Goal: Information Seeking & Learning: Learn about a topic

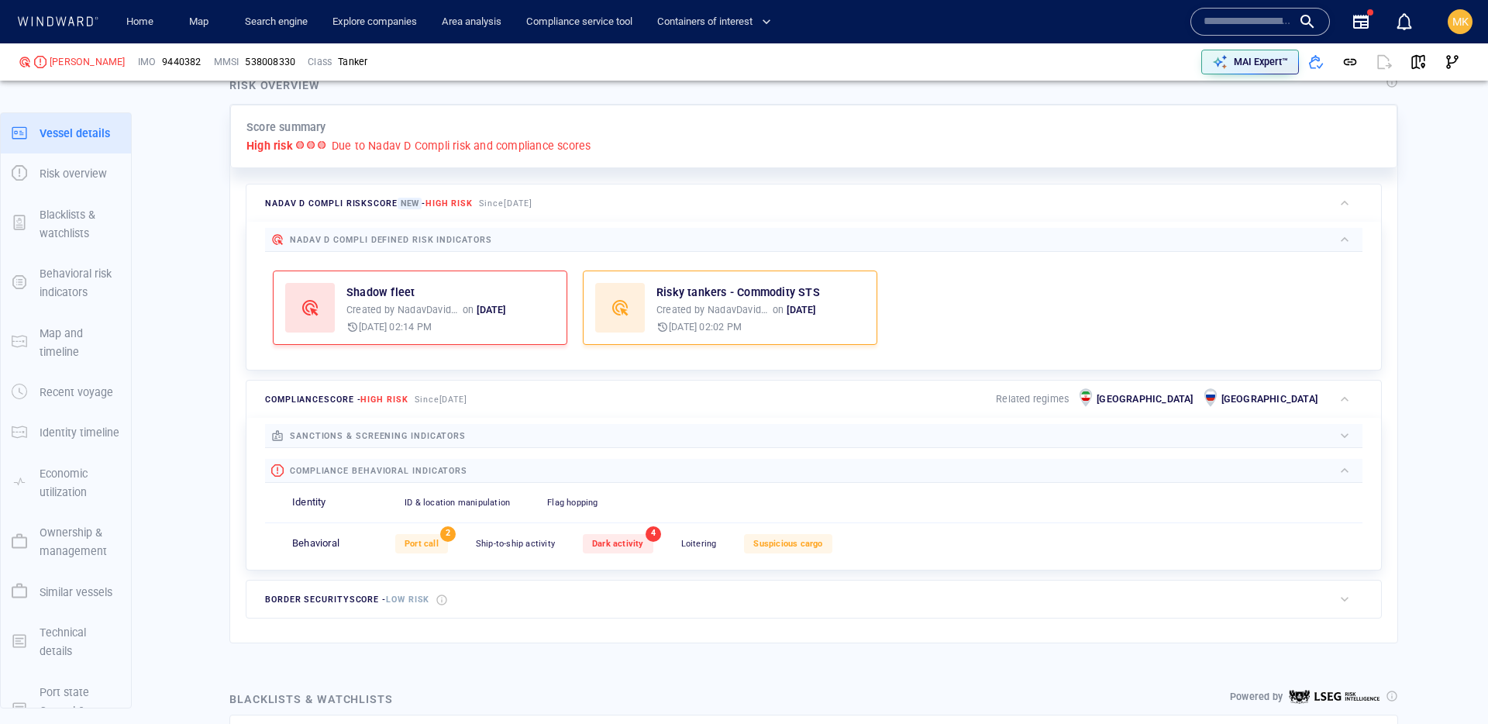
scroll to position [40, 0]
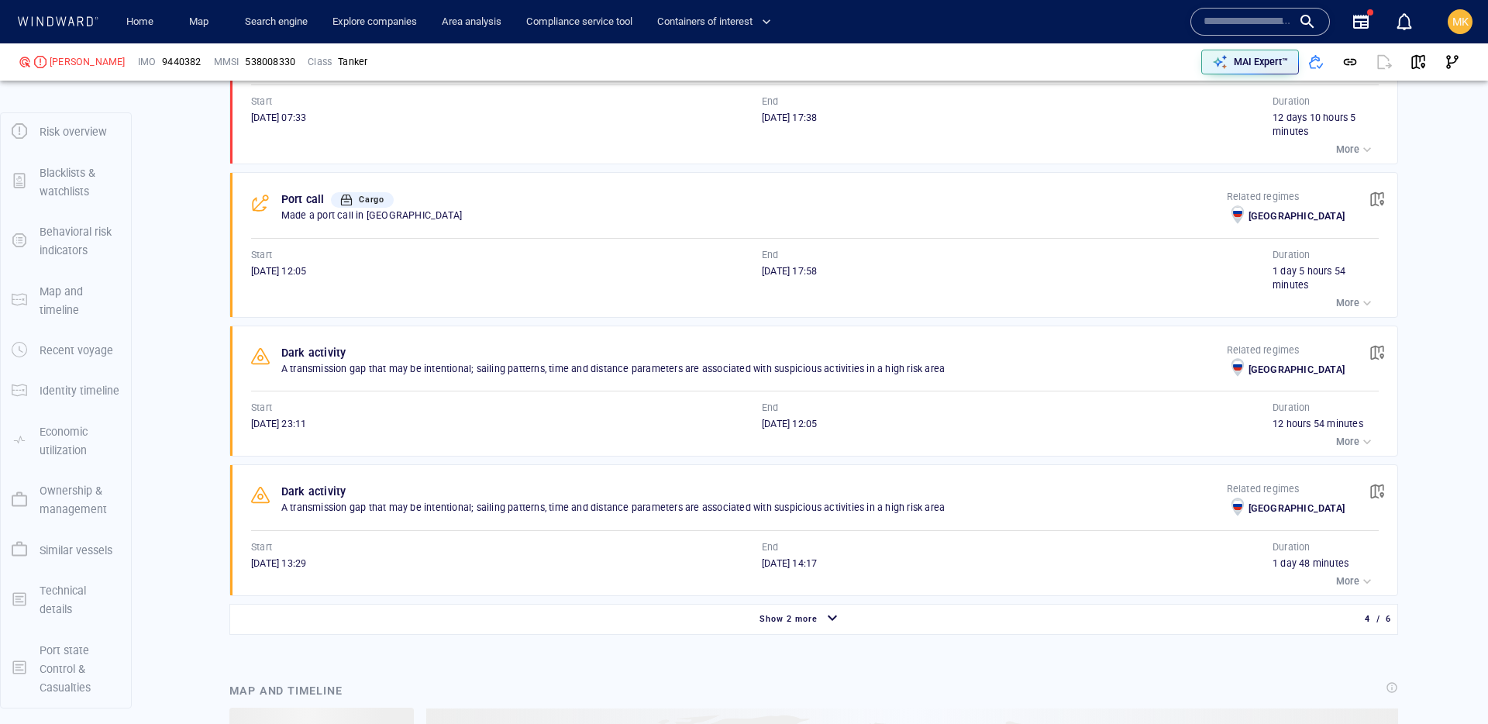
scroll to position [1628, 0]
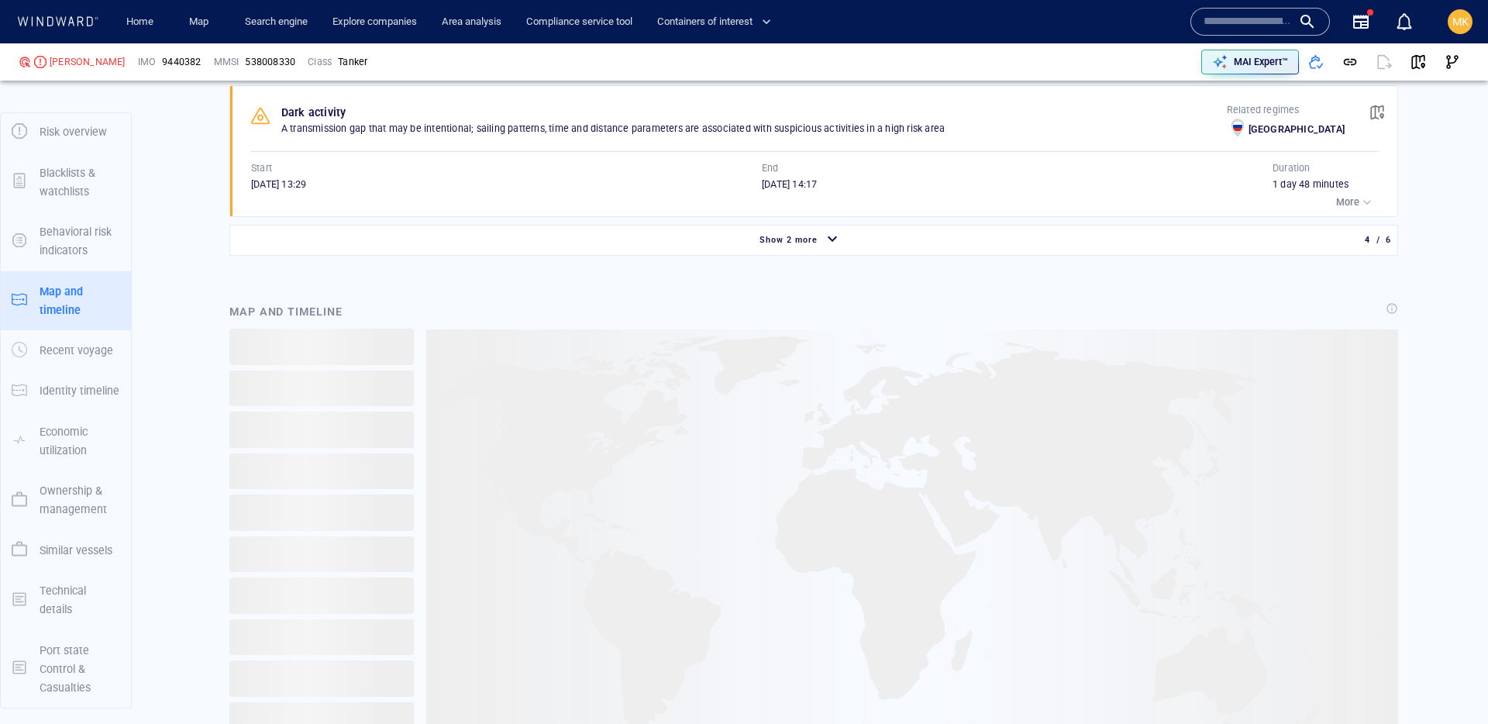
click at [781, 248] on div "Show 2 more" at bounding box center [789, 240] width 64 height 20
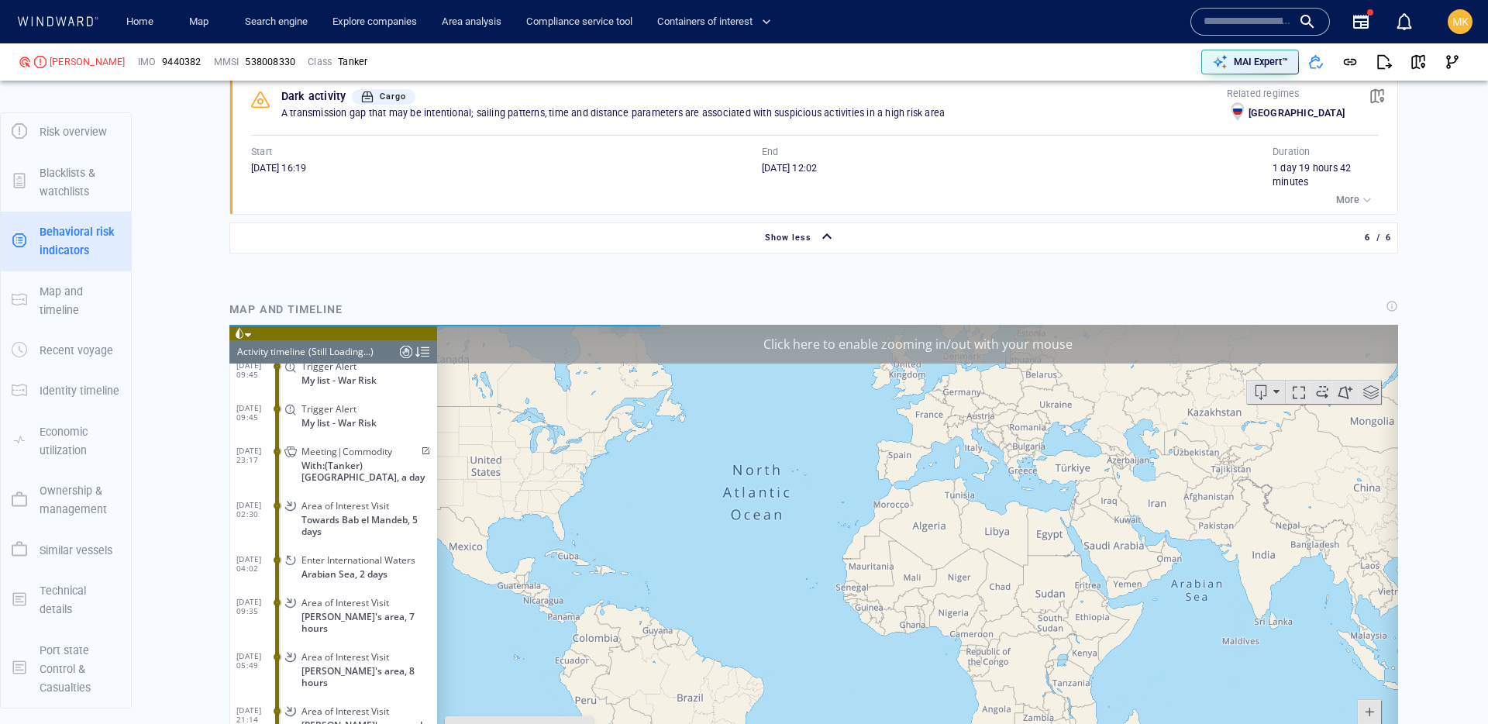
scroll to position [4114, 0]
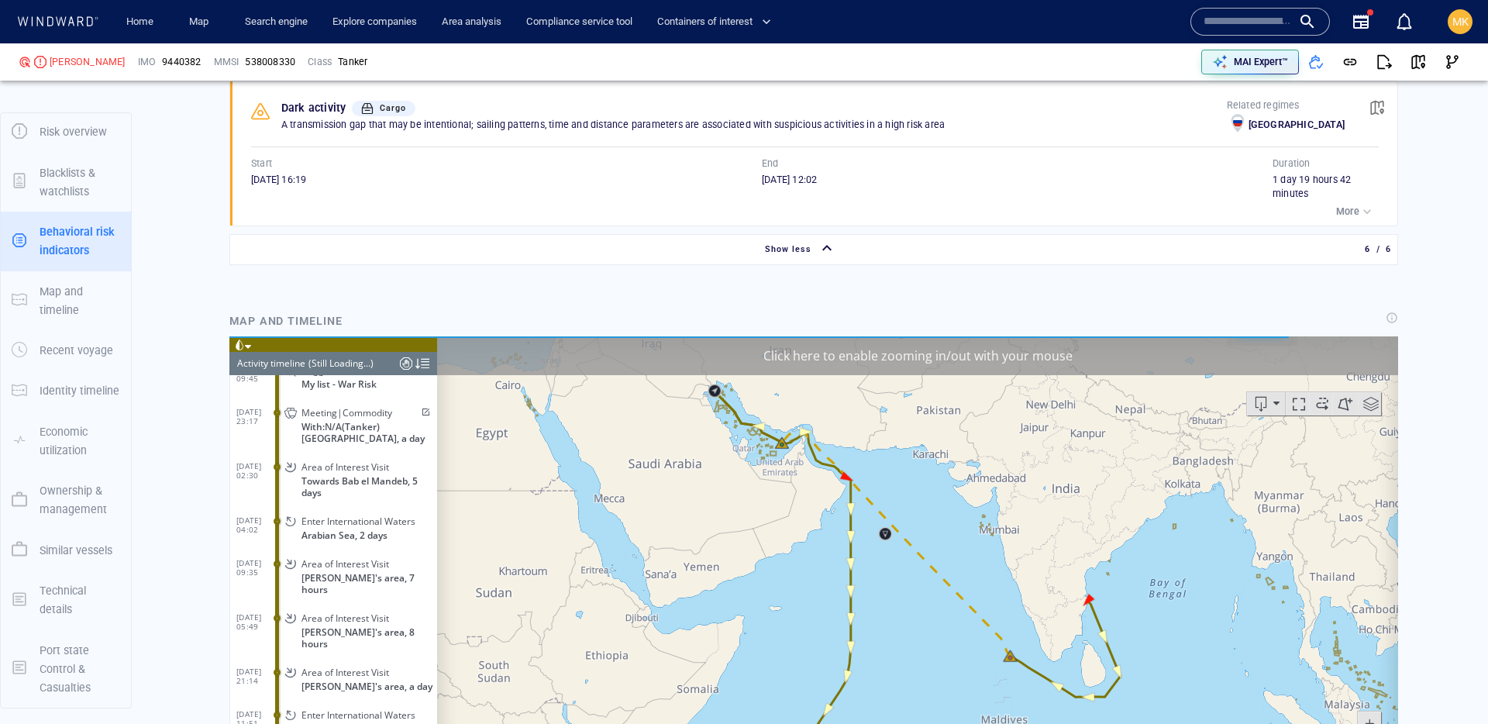
scroll to position [1629, 0]
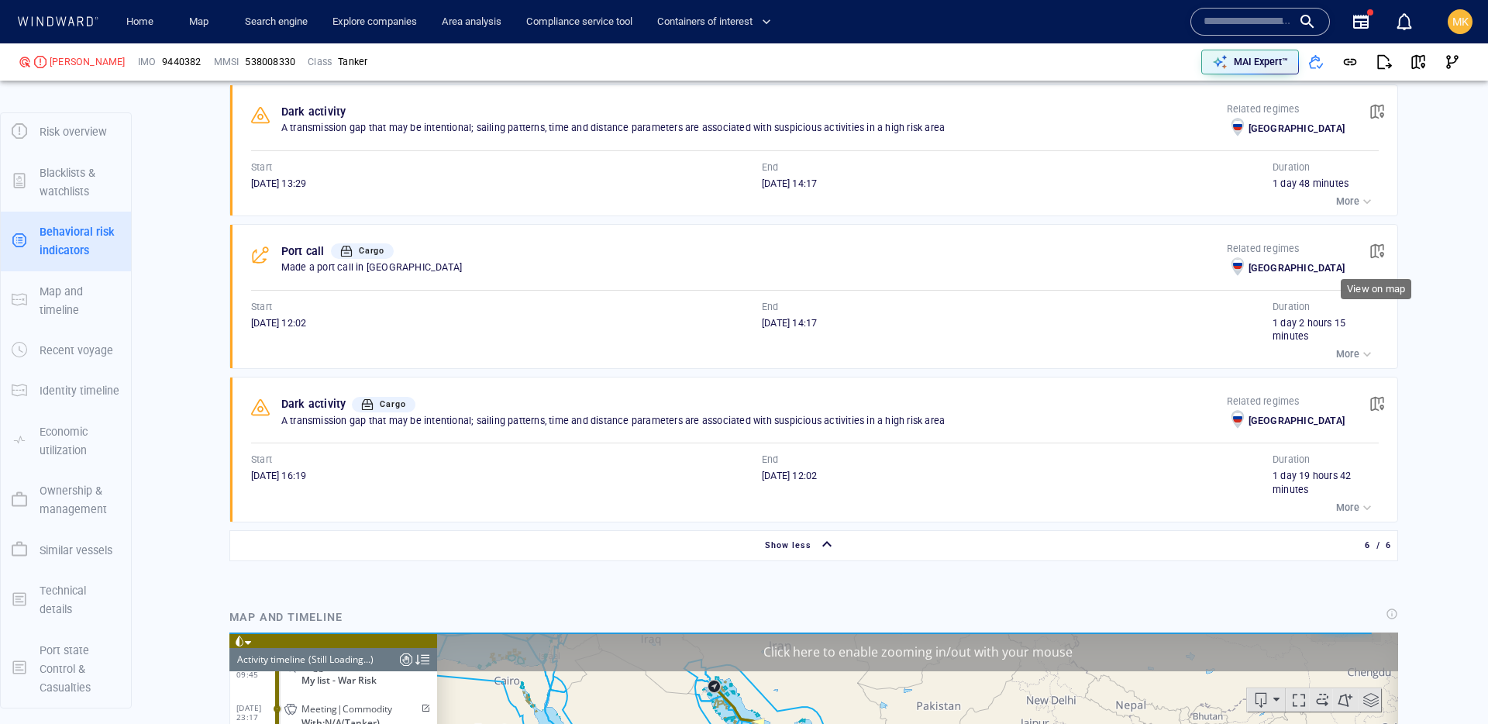
click at [1383, 243] on span "button" at bounding box center [1378, 251] width 16 height 16
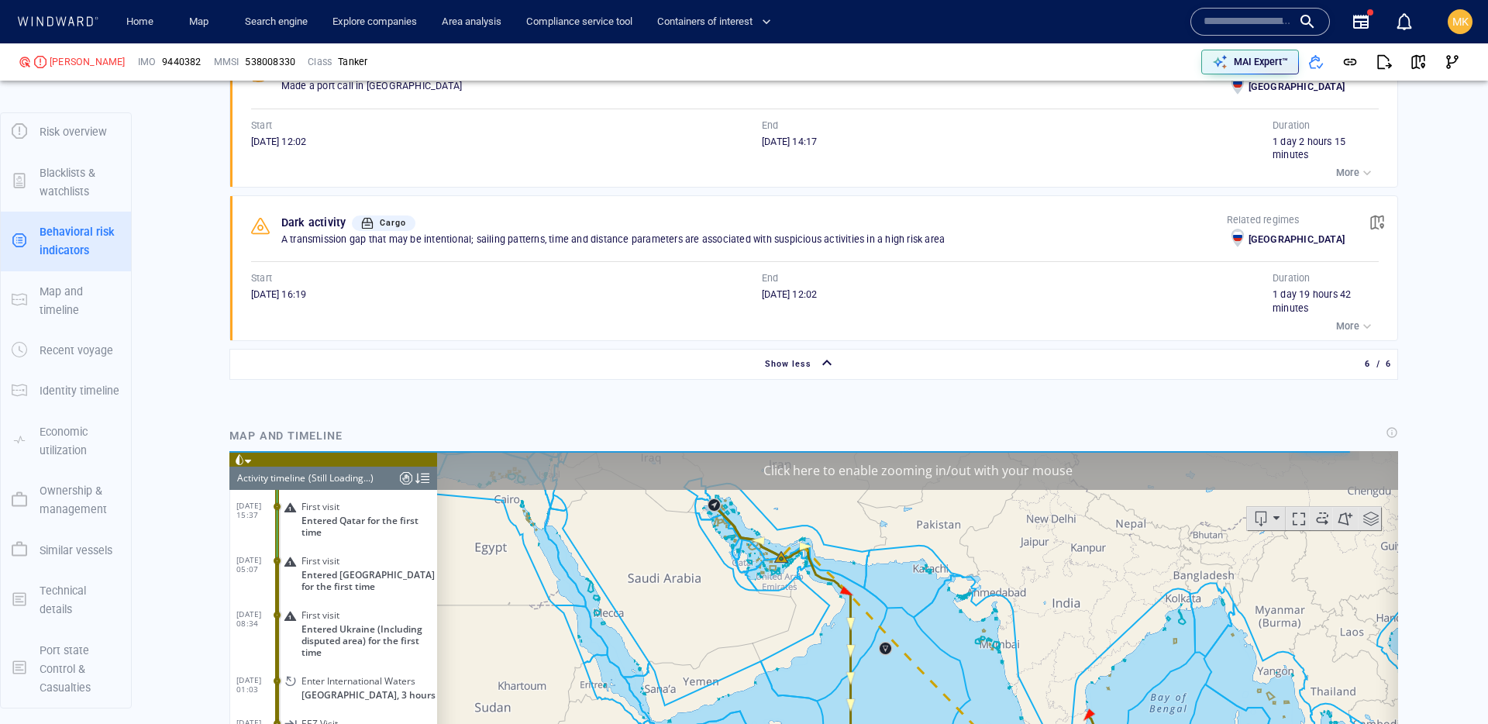
scroll to position [1808, 0]
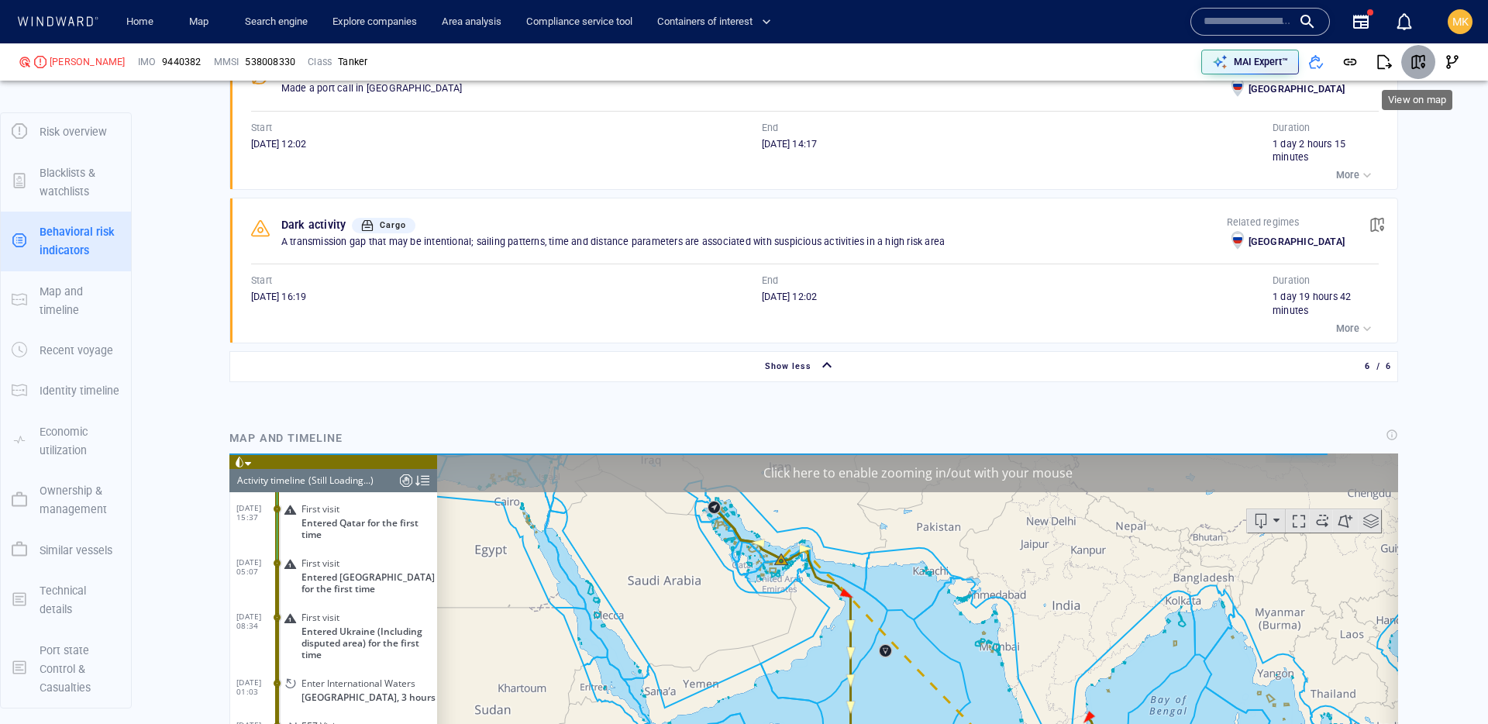
click at [1422, 61] on span "button" at bounding box center [1419, 62] width 16 height 16
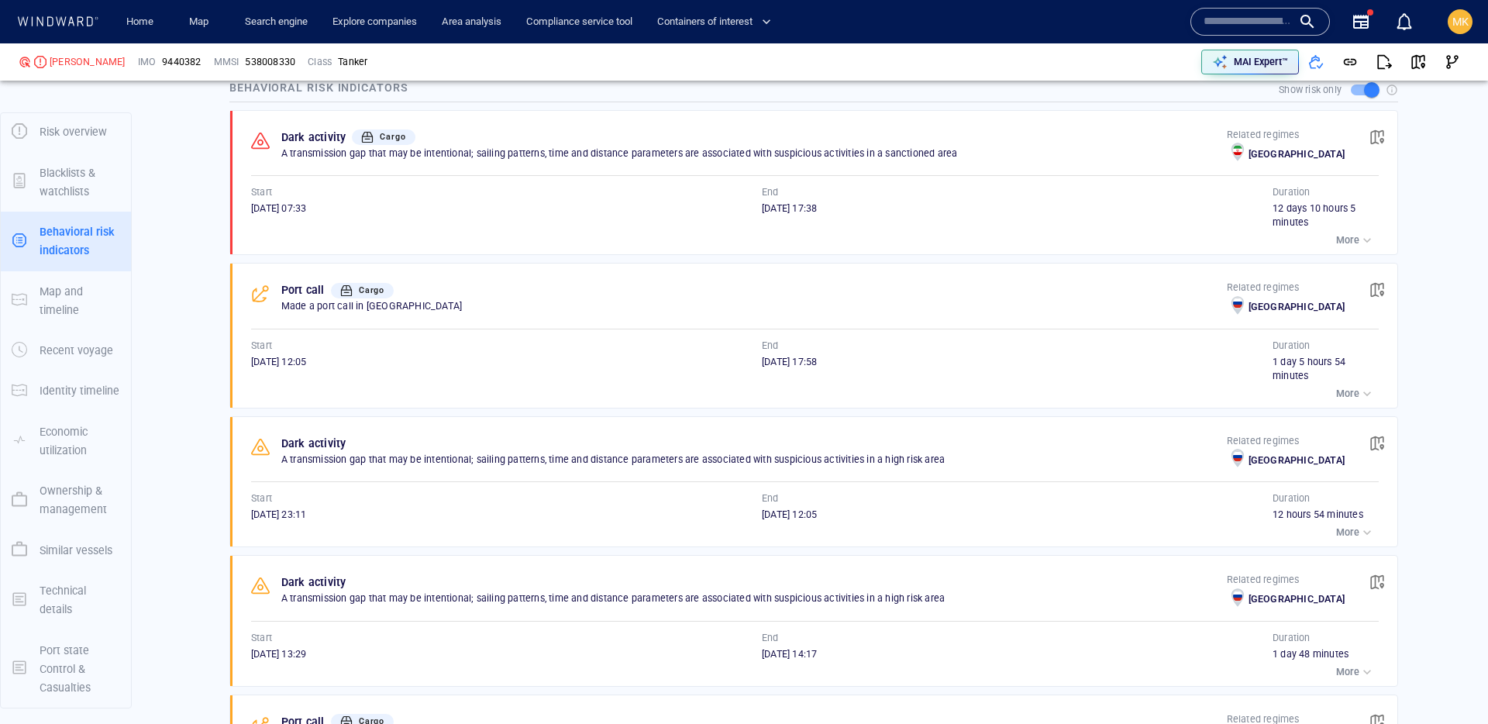
scroll to position [1073, 0]
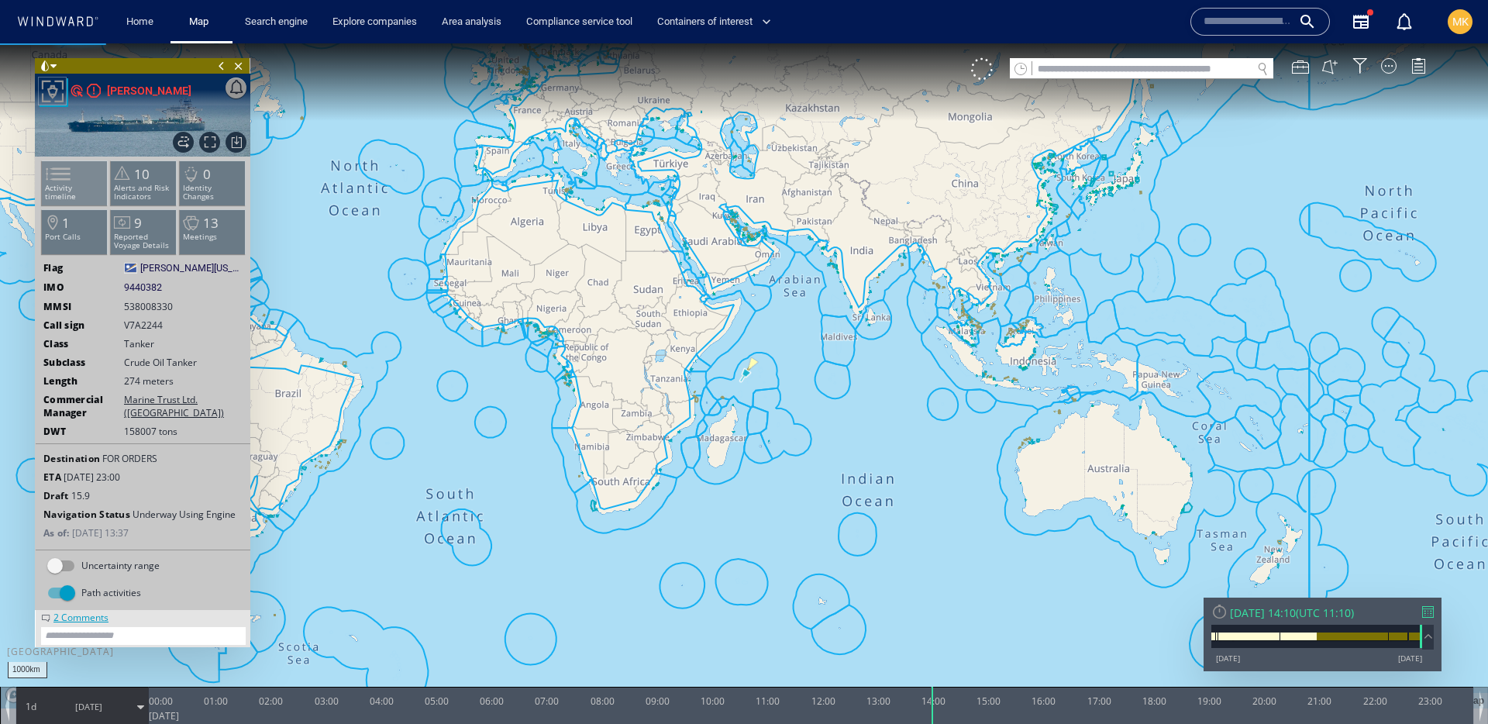
click at [60, 185] on span at bounding box center [48, 174] width 23 height 22
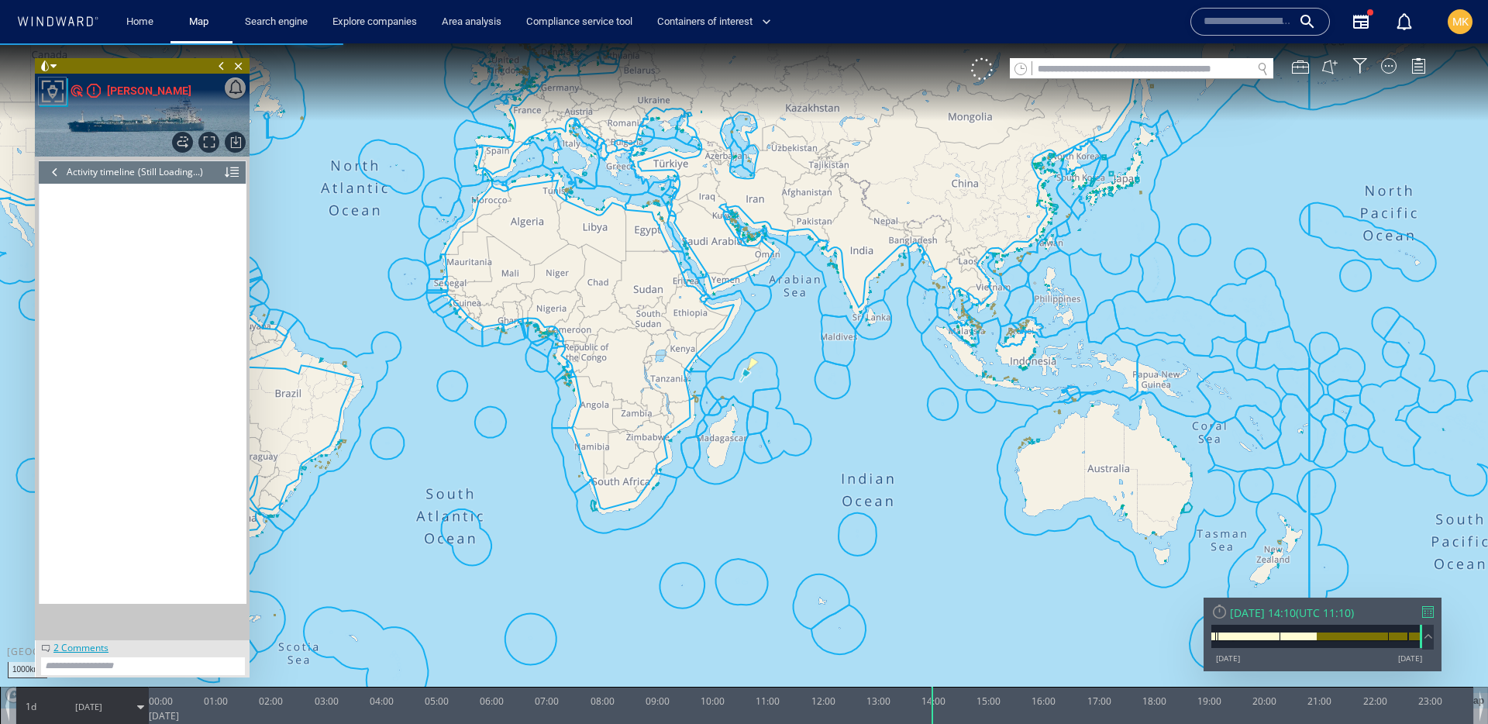
scroll to position [4056, 0]
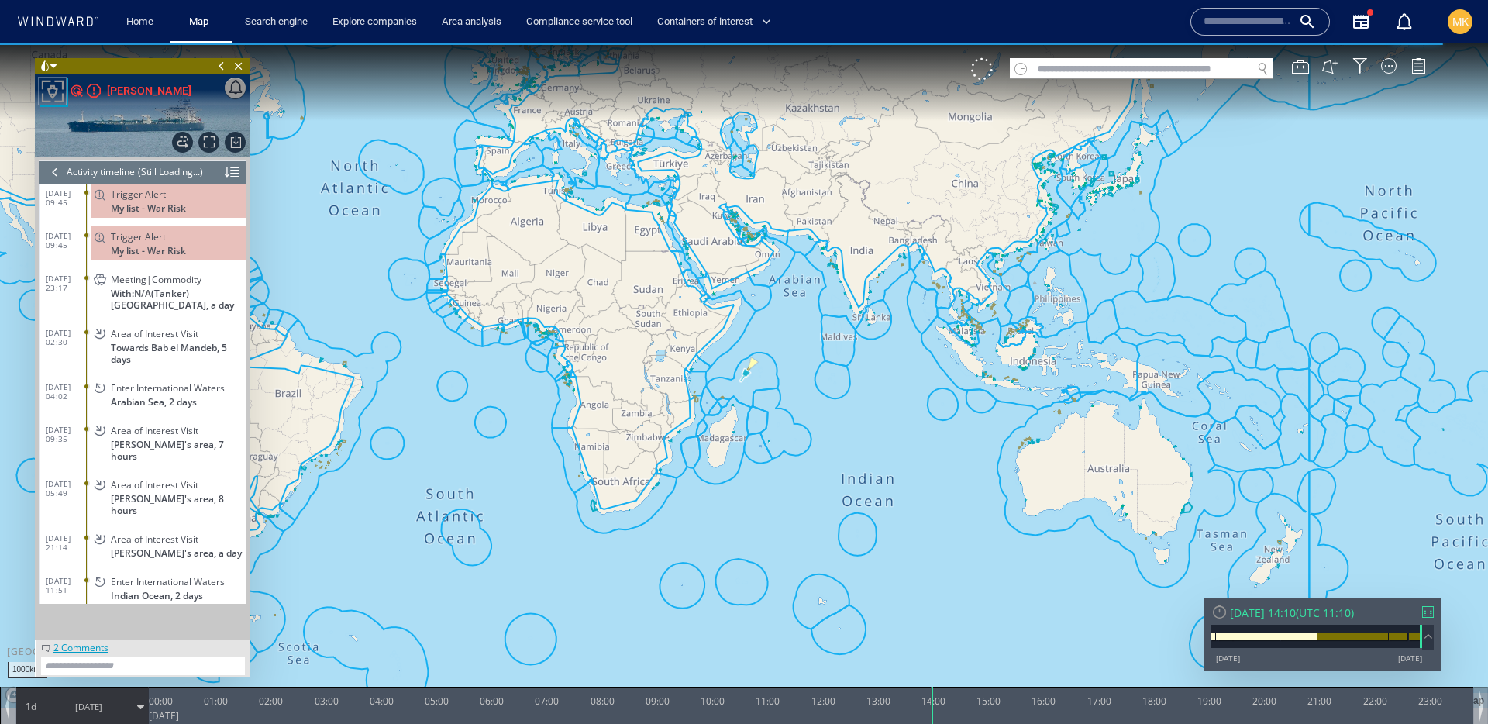
click at [1425, 611] on div at bounding box center [1428, 612] width 12 height 12
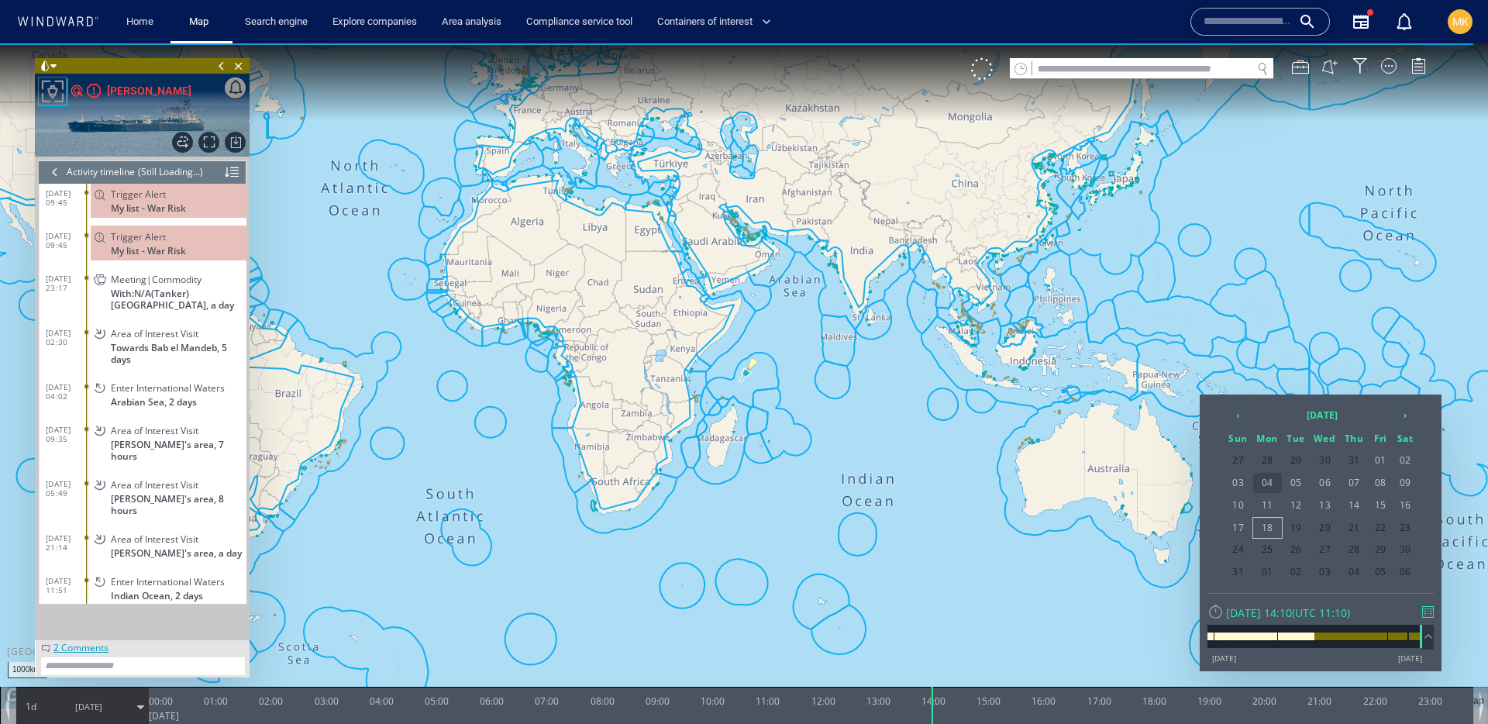
click at [1275, 481] on span "04" at bounding box center [1267, 483] width 29 height 20
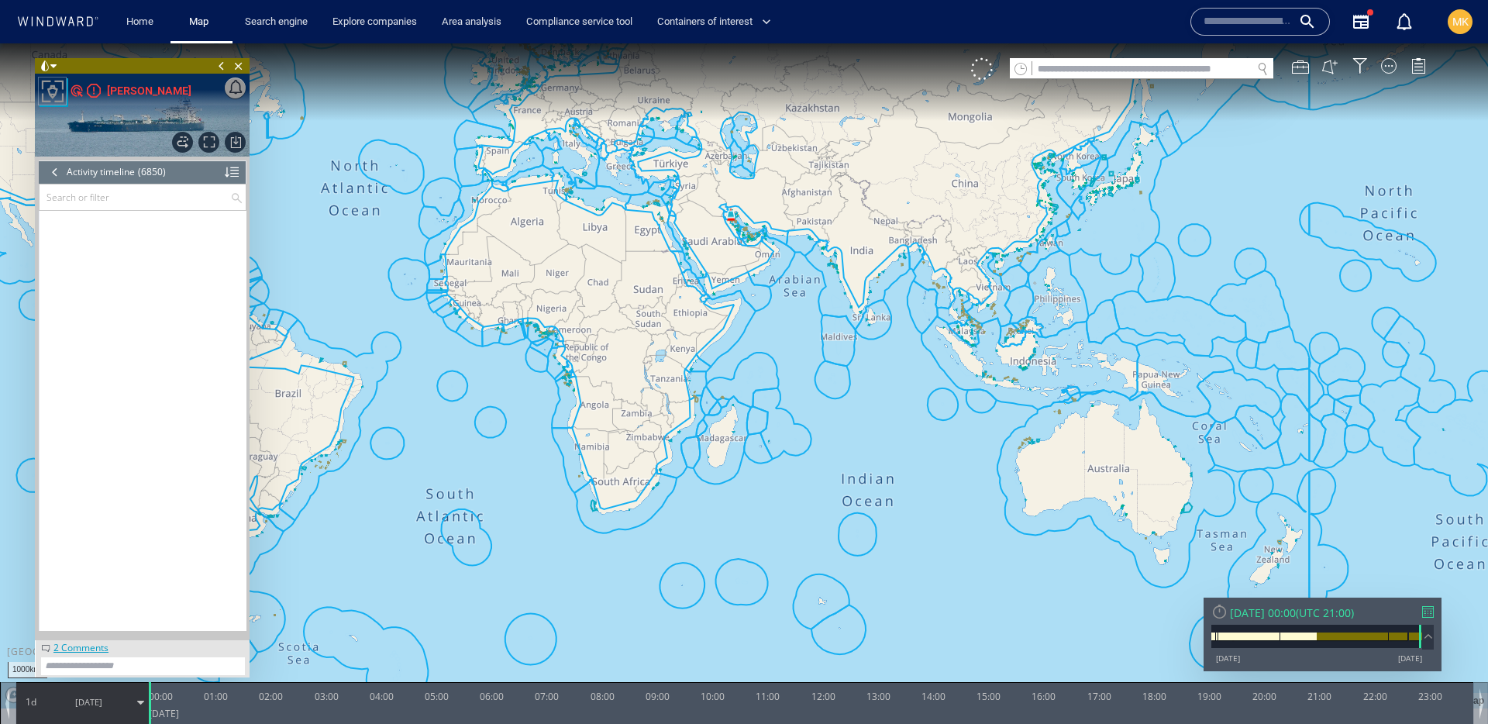
scroll to position [291610, 0]
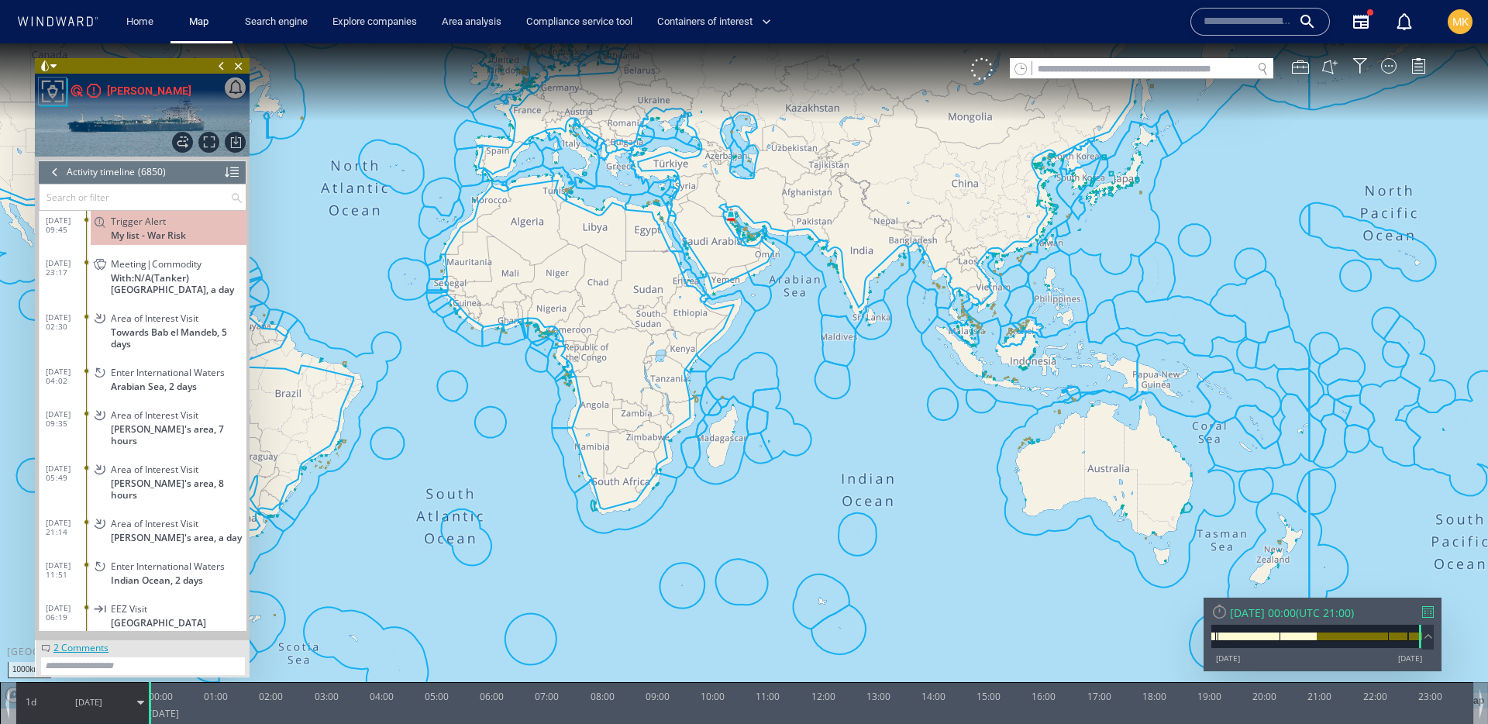
drag, startPoint x: 777, startPoint y: 253, endPoint x: 869, endPoint y: 381, distance: 157.2
click at [869, 381] on canvas "Map" at bounding box center [744, 375] width 1488 height 665
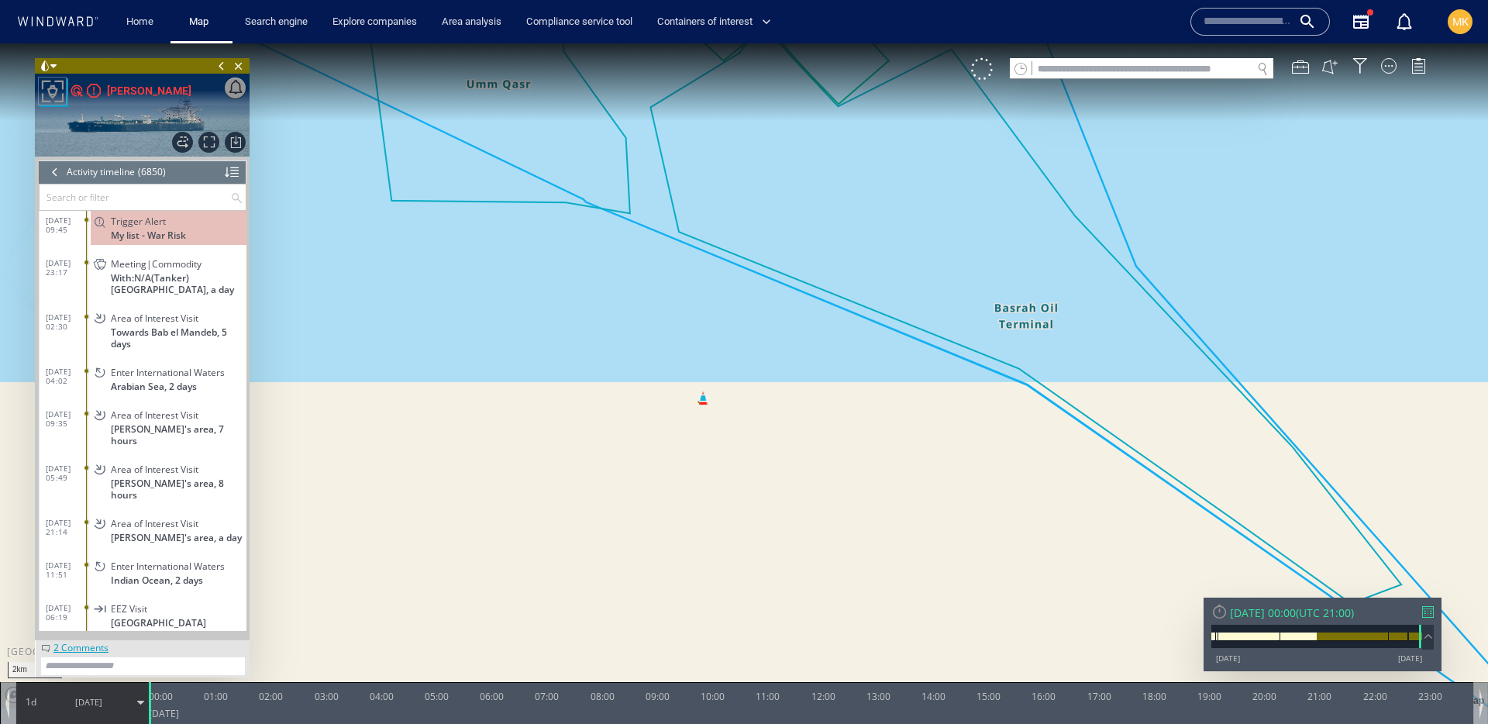
drag, startPoint x: 826, startPoint y: 513, endPoint x: 817, endPoint y: 141, distance: 372.2
click at [817, 141] on canvas "Map" at bounding box center [744, 375] width 1488 height 665
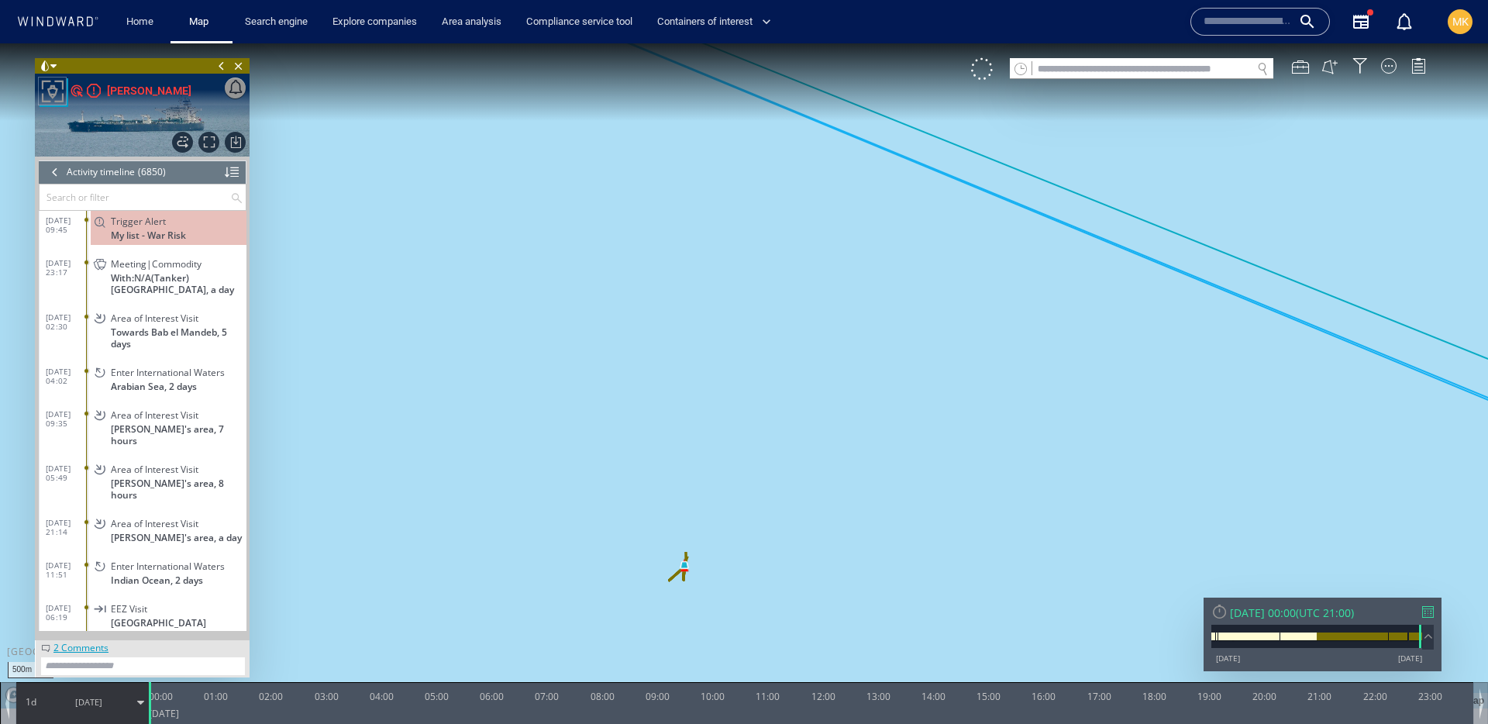
drag, startPoint x: 681, startPoint y: 483, endPoint x: 719, endPoint y: 90, distance: 394.7
click at [719, 90] on canvas "Map" at bounding box center [744, 375] width 1488 height 665
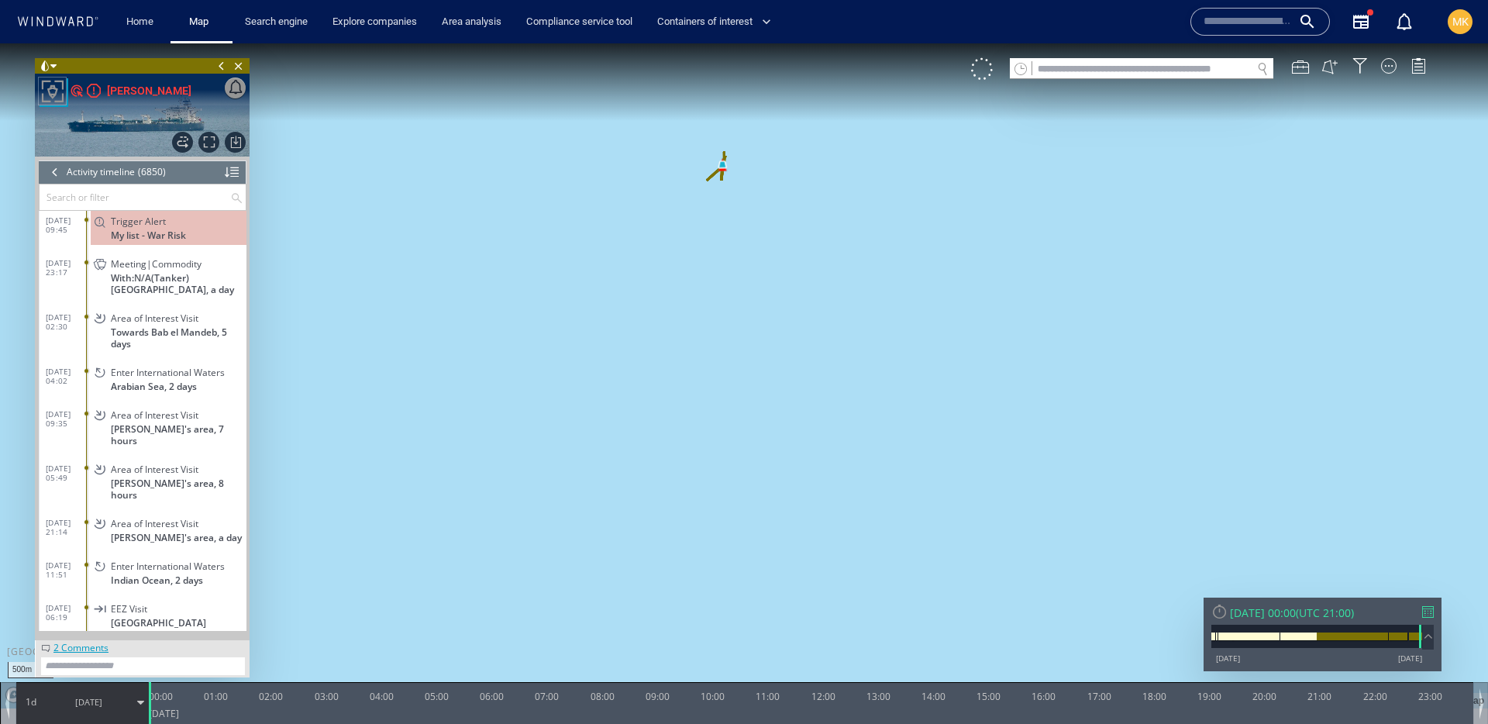
click at [1432, 612] on div at bounding box center [1428, 612] width 12 height 12
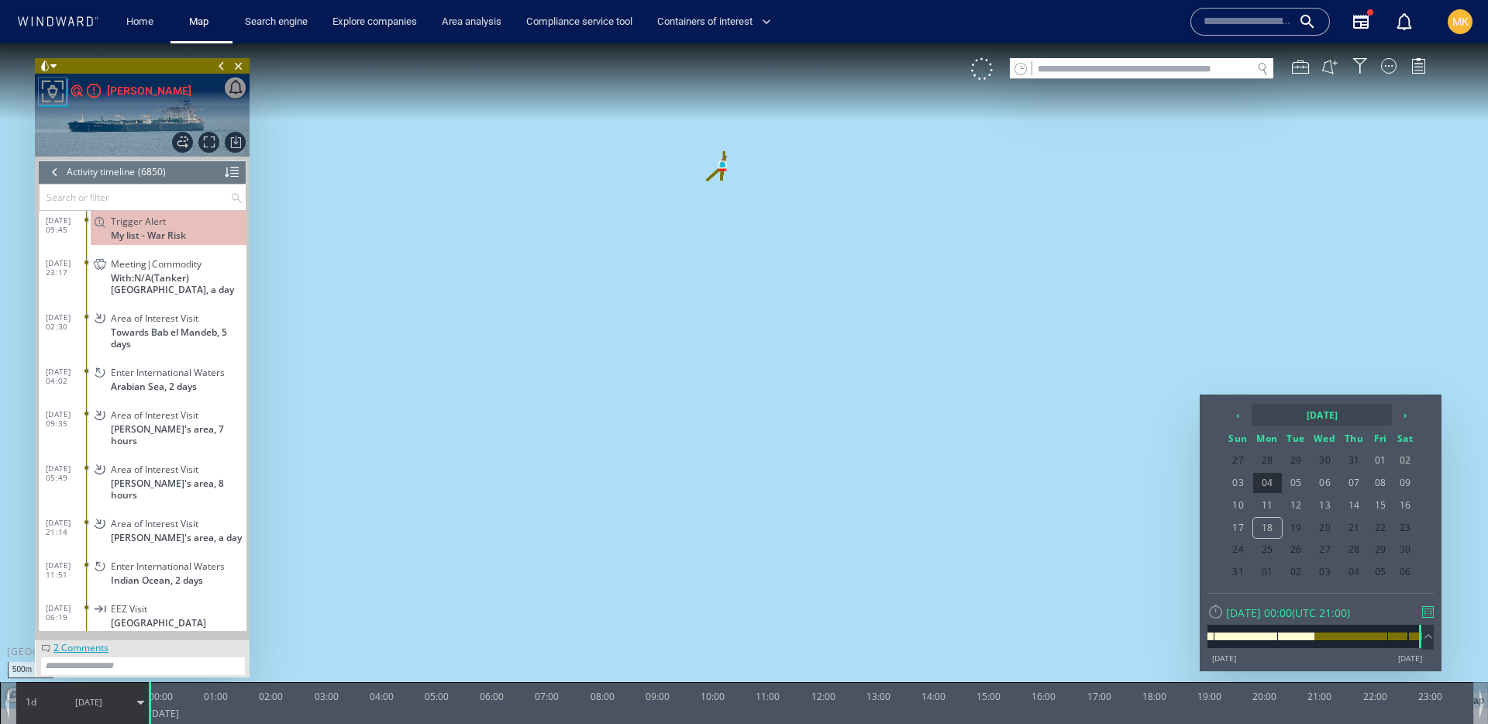
click at [1297, 405] on th "2025 August" at bounding box center [1323, 415] width 140 height 22
click at [1240, 415] on th "‹" at bounding box center [1240, 415] width 23 height 22
click at [1381, 492] on span "Aug" at bounding box center [1374, 498] width 37 height 42
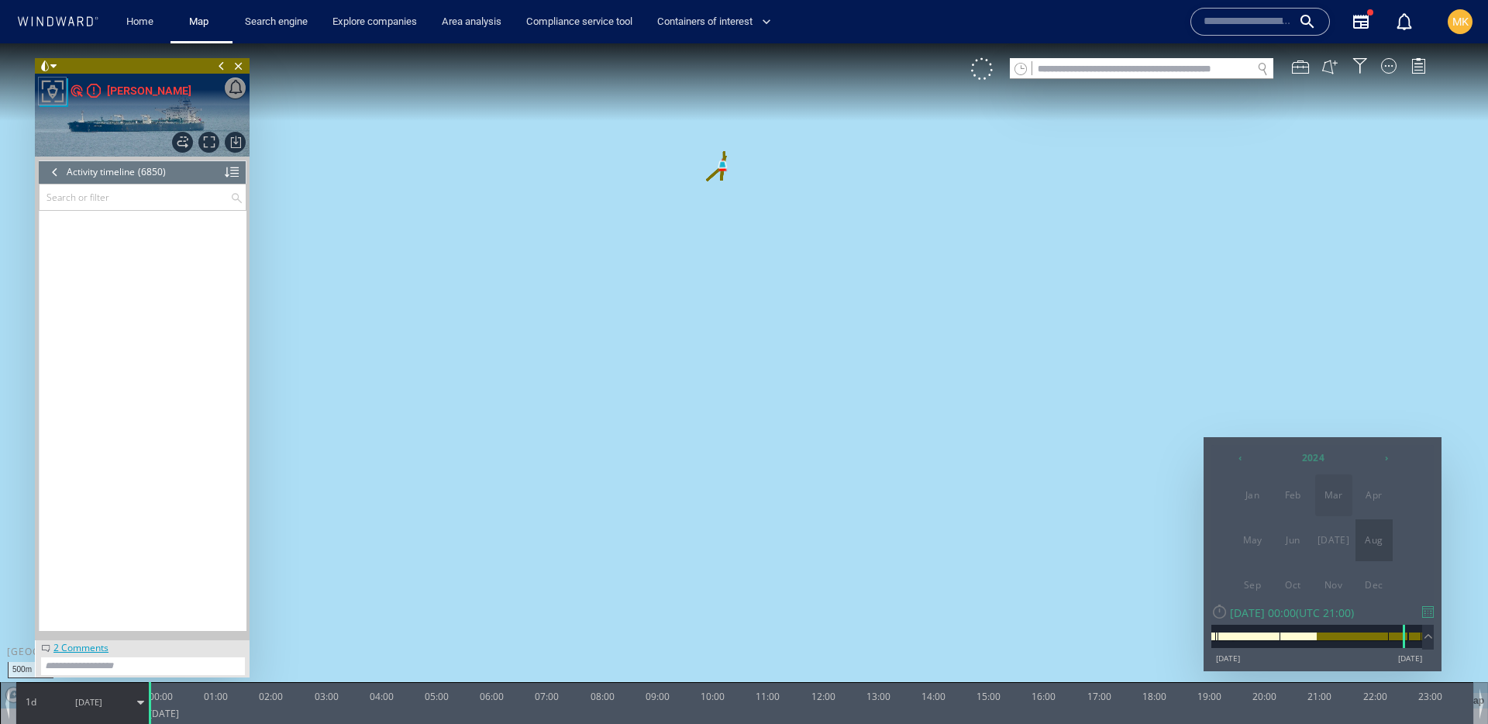
scroll to position [260610, 0]
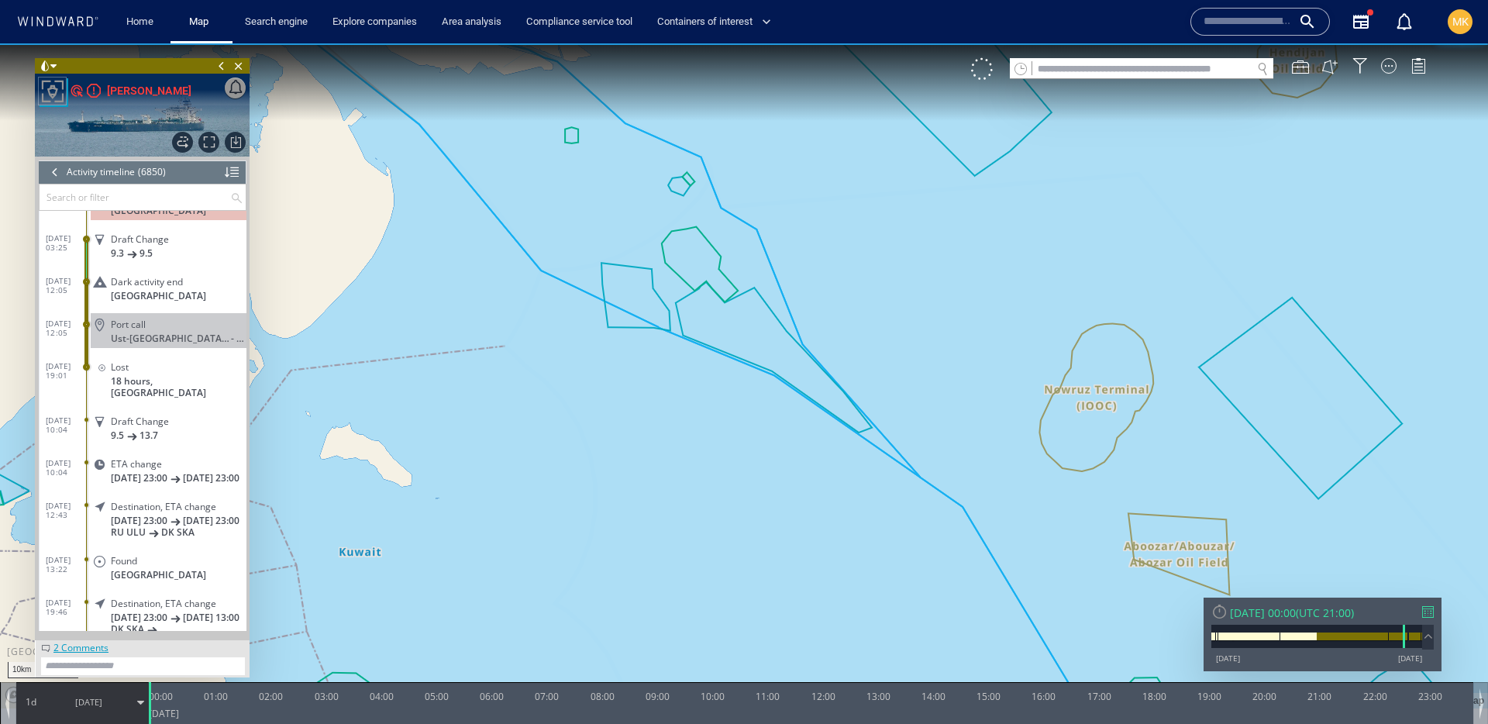
click at [221, 333] on div "Ust-Luga , Russia - a day" at bounding box center [179, 339] width 136 height 12
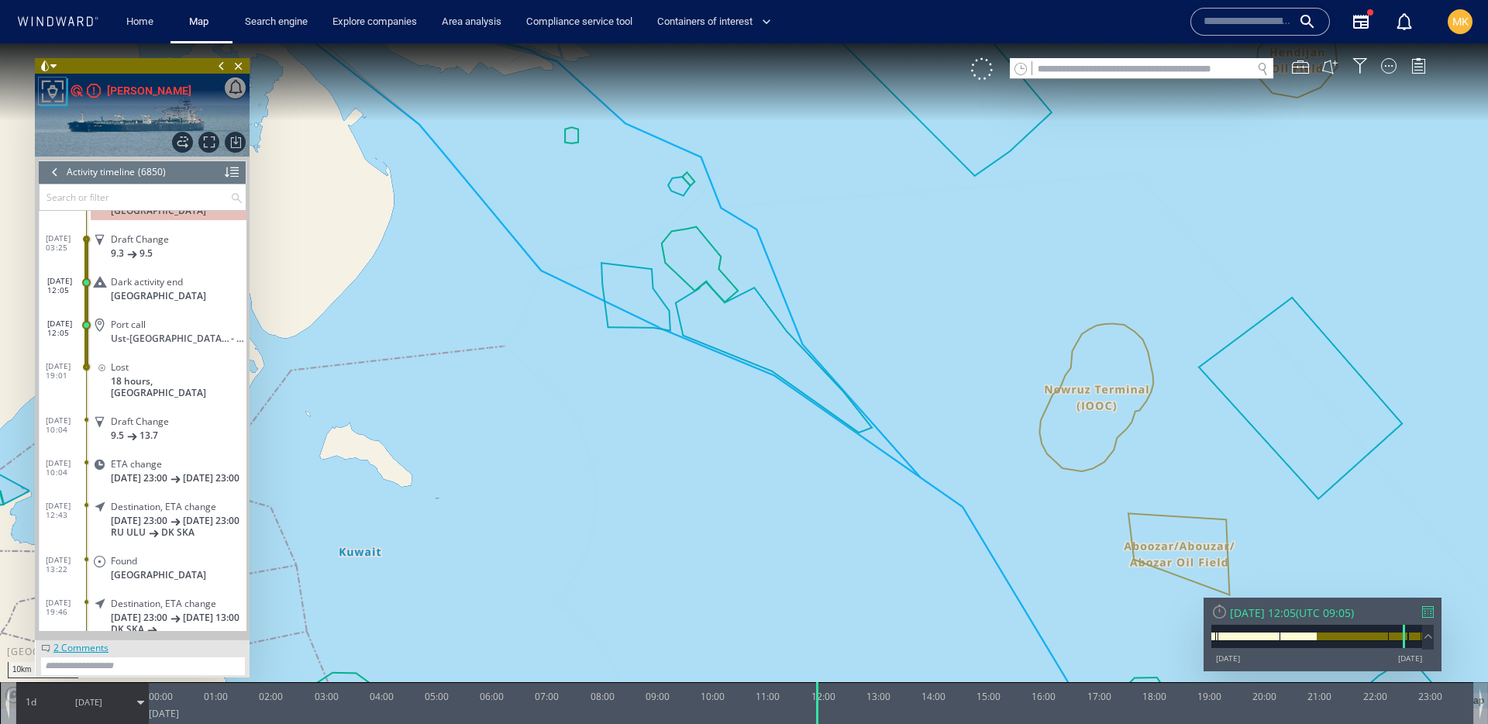
click at [221, 333] on div "Ust-Luga , Russia - a day" at bounding box center [179, 339] width 136 height 12
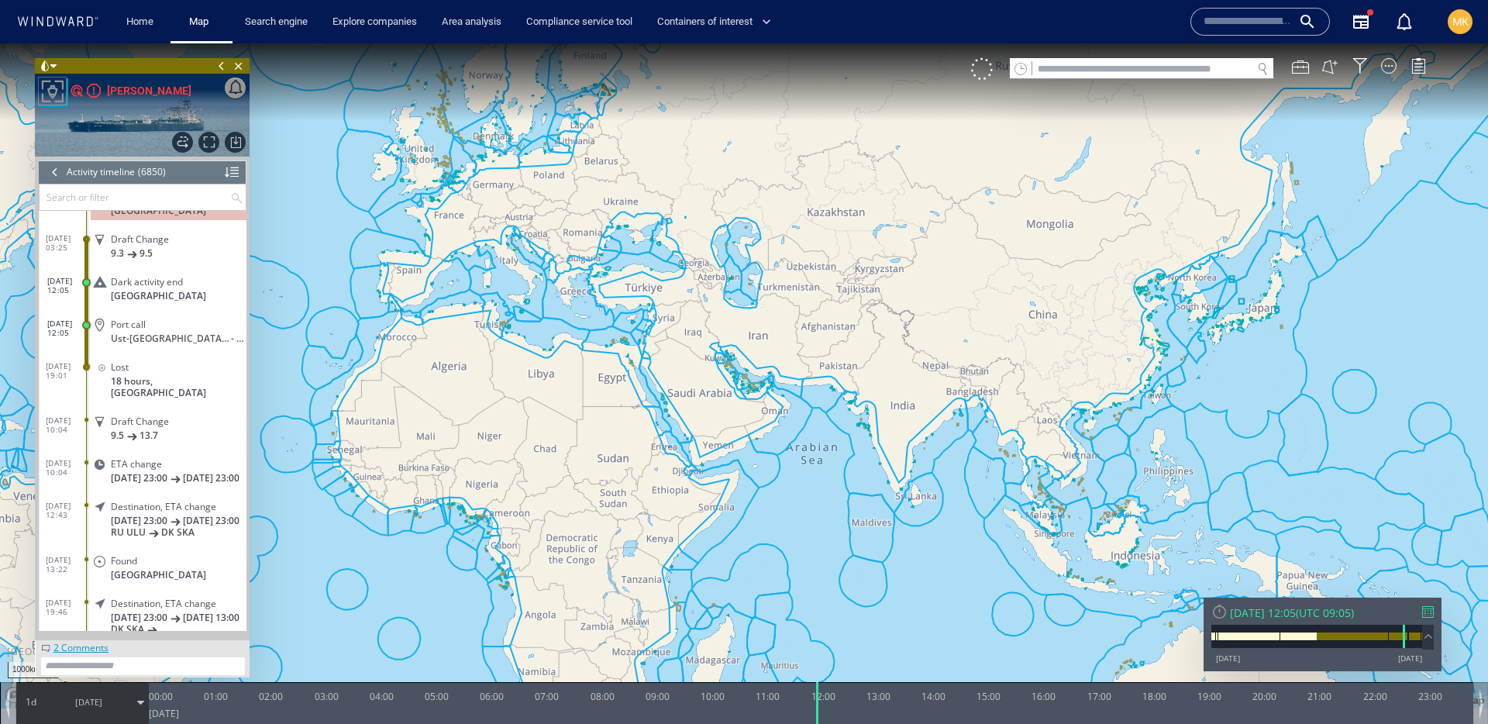
drag, startPoint x: 939, startPoint y: 403, endPoint x: 1139, endPoint y: 443, distance: 204.0
click at [1139, 443] on canvas "Map" at bounding box center [744, 375] width 1488 height 665
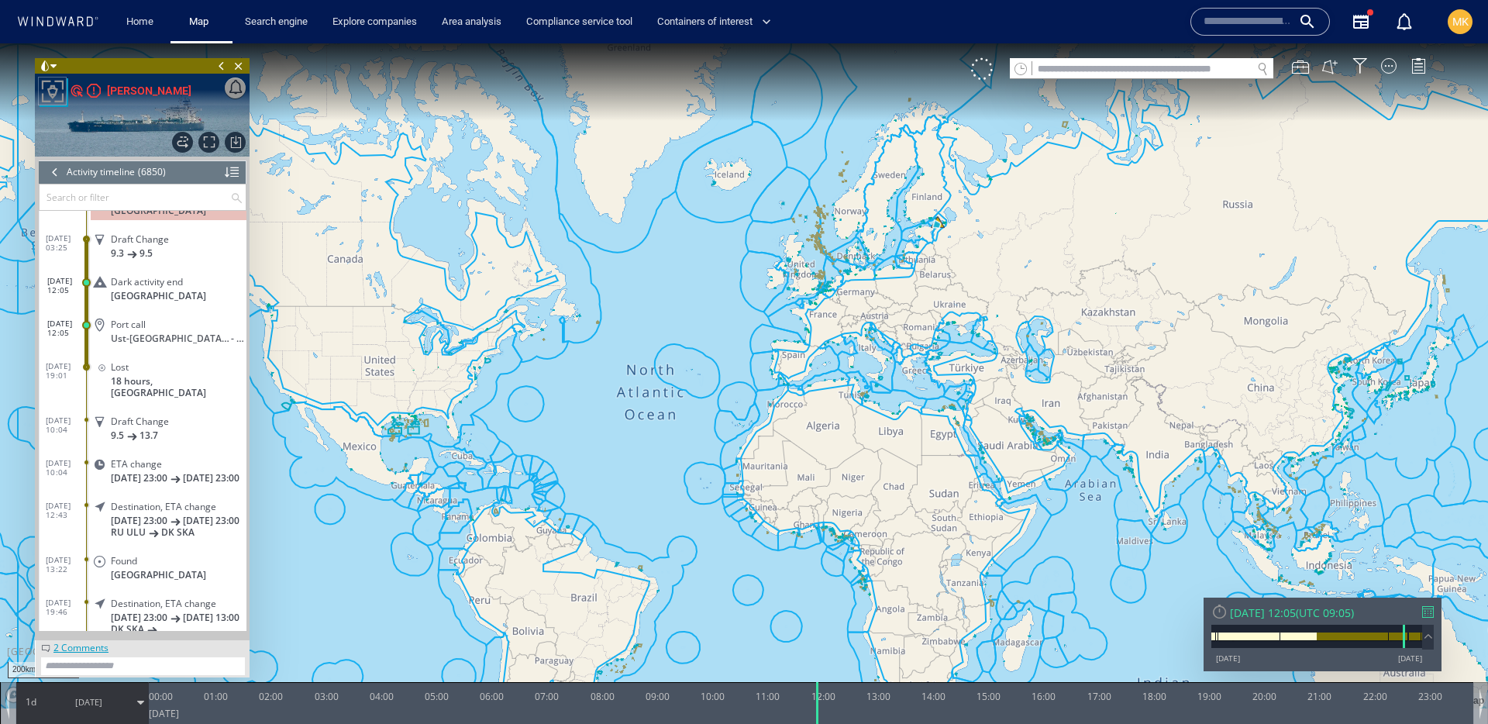
drag, startPoint x: 936, startPoint y: 182, endPoint x: 905, endPoint y: 597, distance: 415.8
click at [906, 605] on canvas "Map" at bounding box center [744, 375] width 1488 height 665
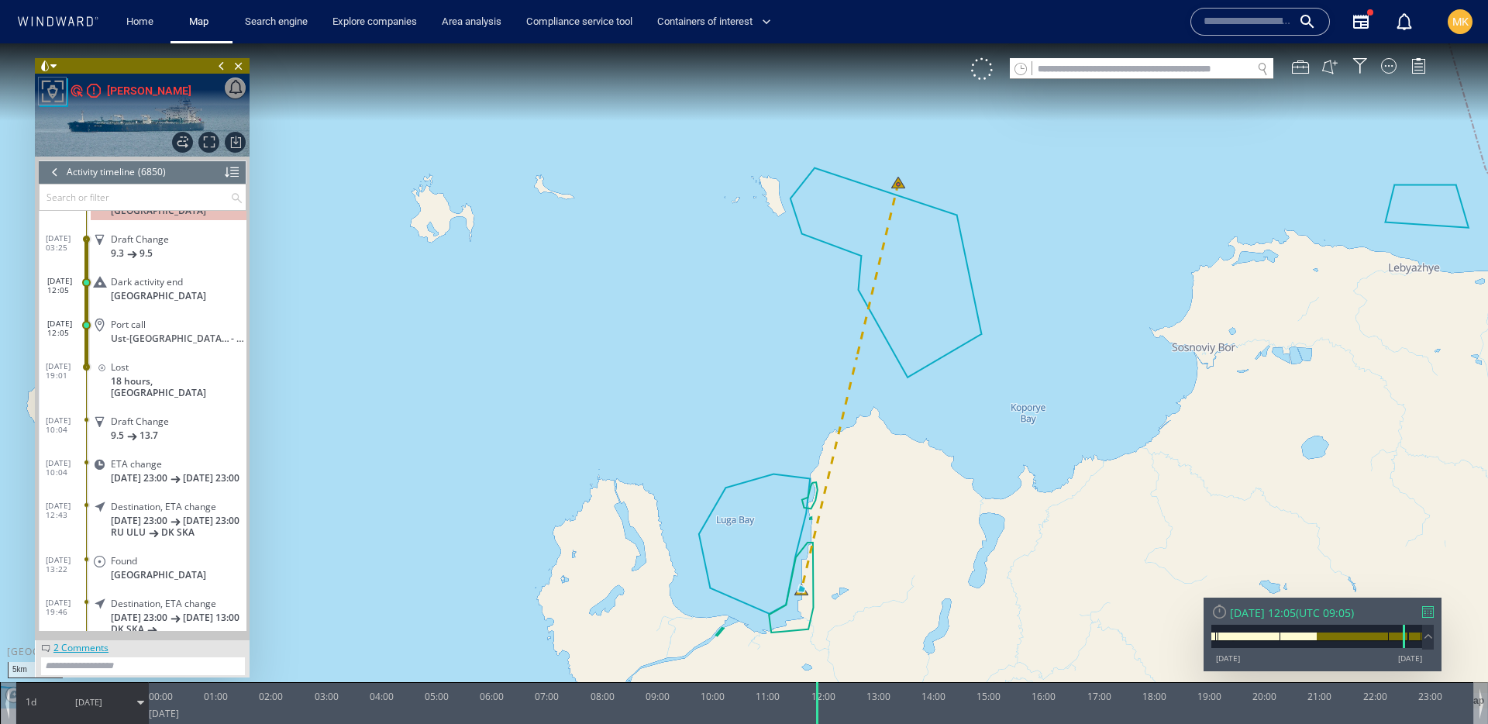
click at [83, 696] on span "04/08/24" at bounding box center [88, 702] width 27 height 12
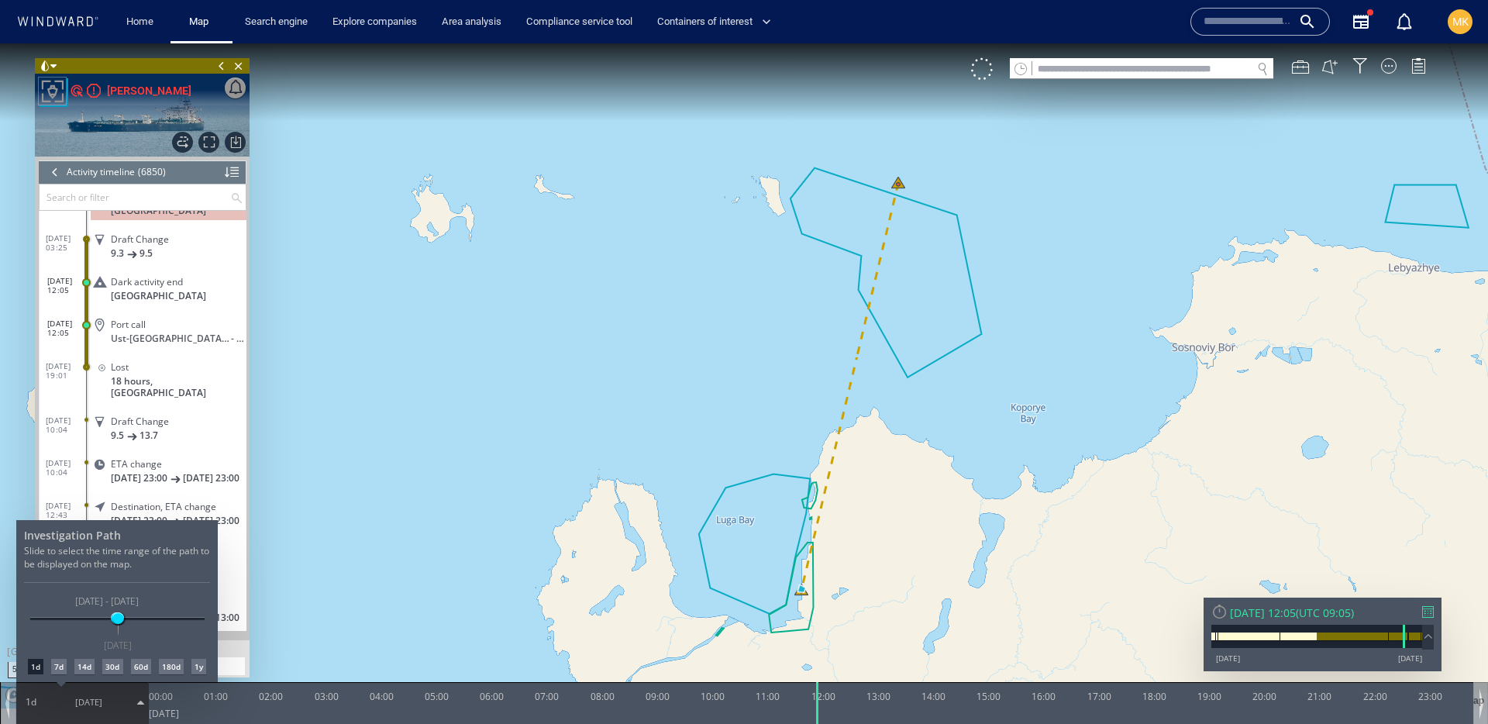
click at [167, 668] on div "180d" at bounding box center [171, 667] width 25 height 16
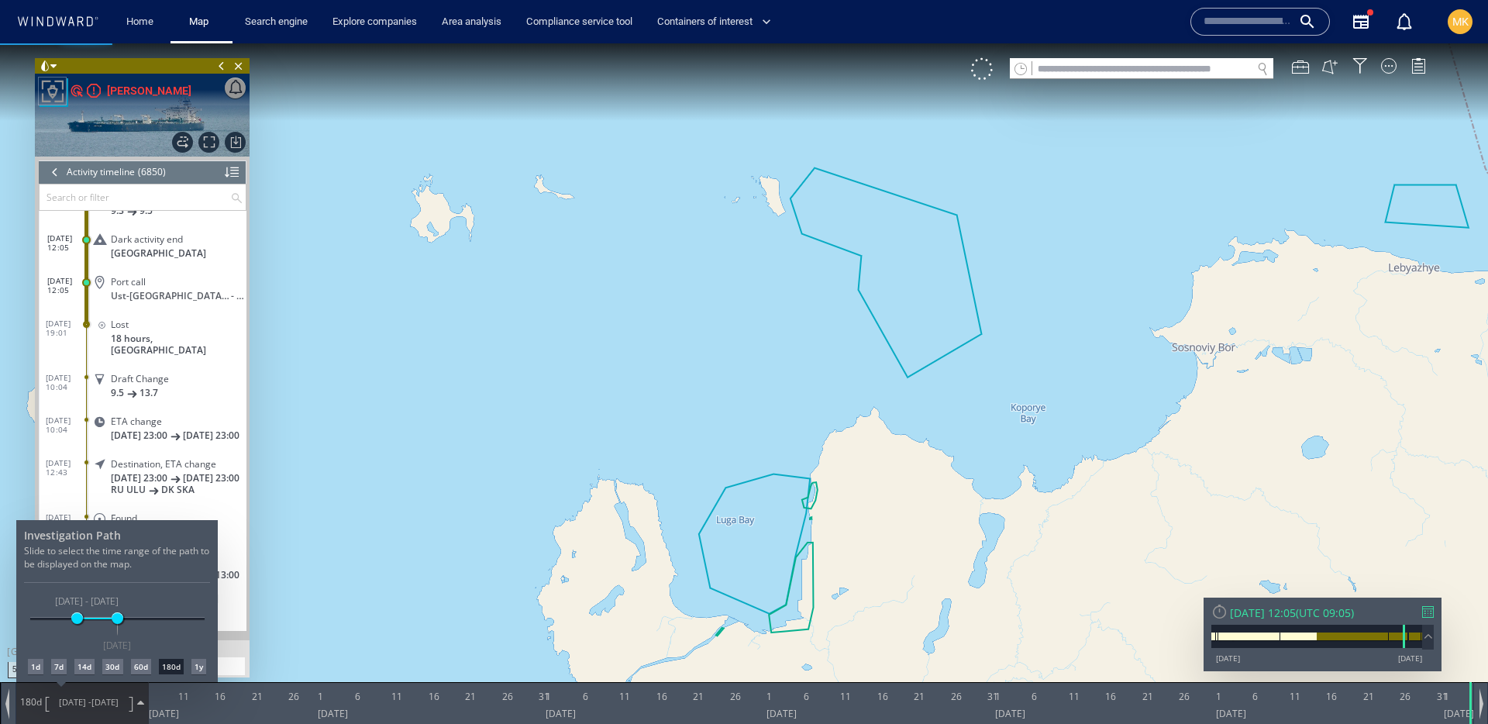
click at [498, 507] on div at bounding box center [744, 383] width 1488 height 681
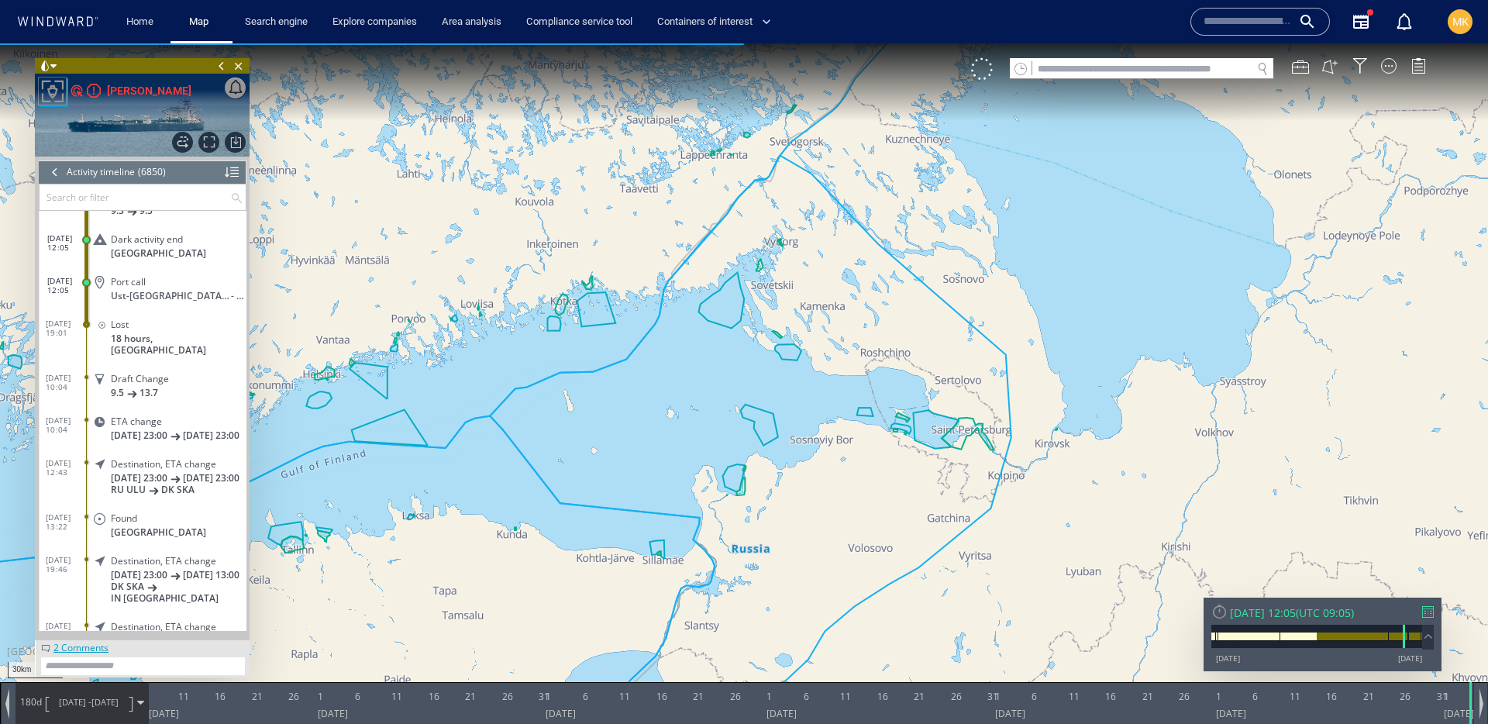
click at [738, 455] on canvas "Map" at bounding box center [744, 375] width 1488 height 665
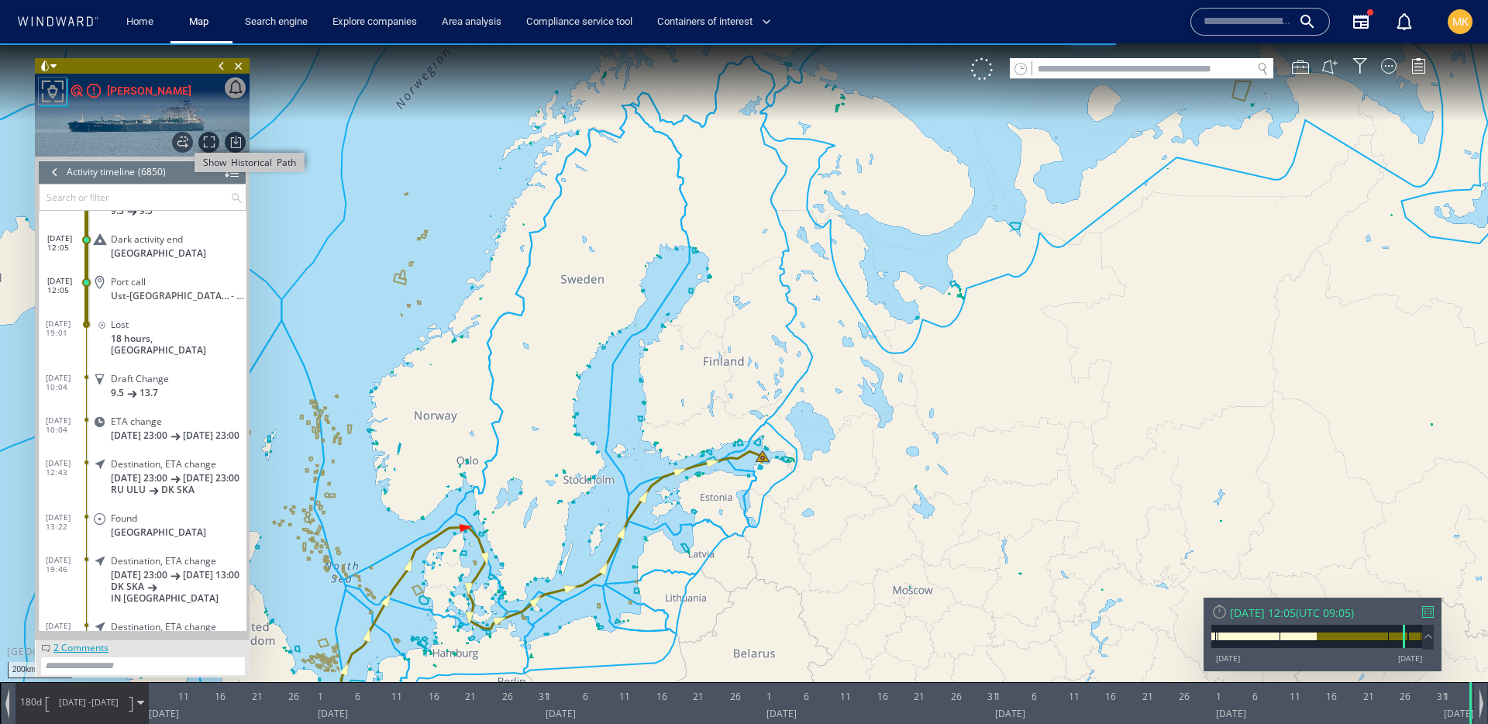
click at [185, 143] on span "Show Historical Path" at bounding box center [182, 142] width 21 height 21
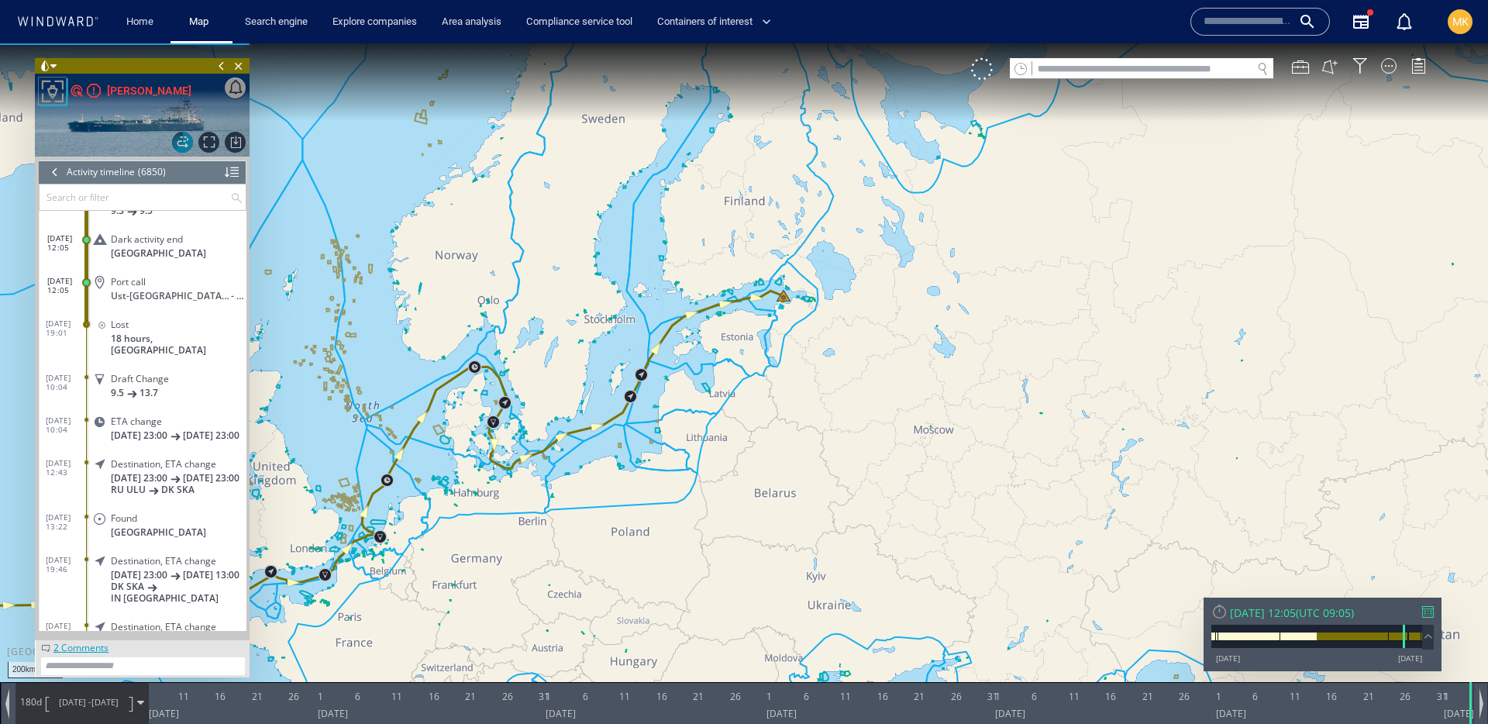
drag, startPoint x: 932, startPoint y: 388, endPoint x: 956, endPoint y: 232, distance: 158.3
click at [955, 223] on canvas "Map" at bounding box center [744, 375] width 1488 height 665
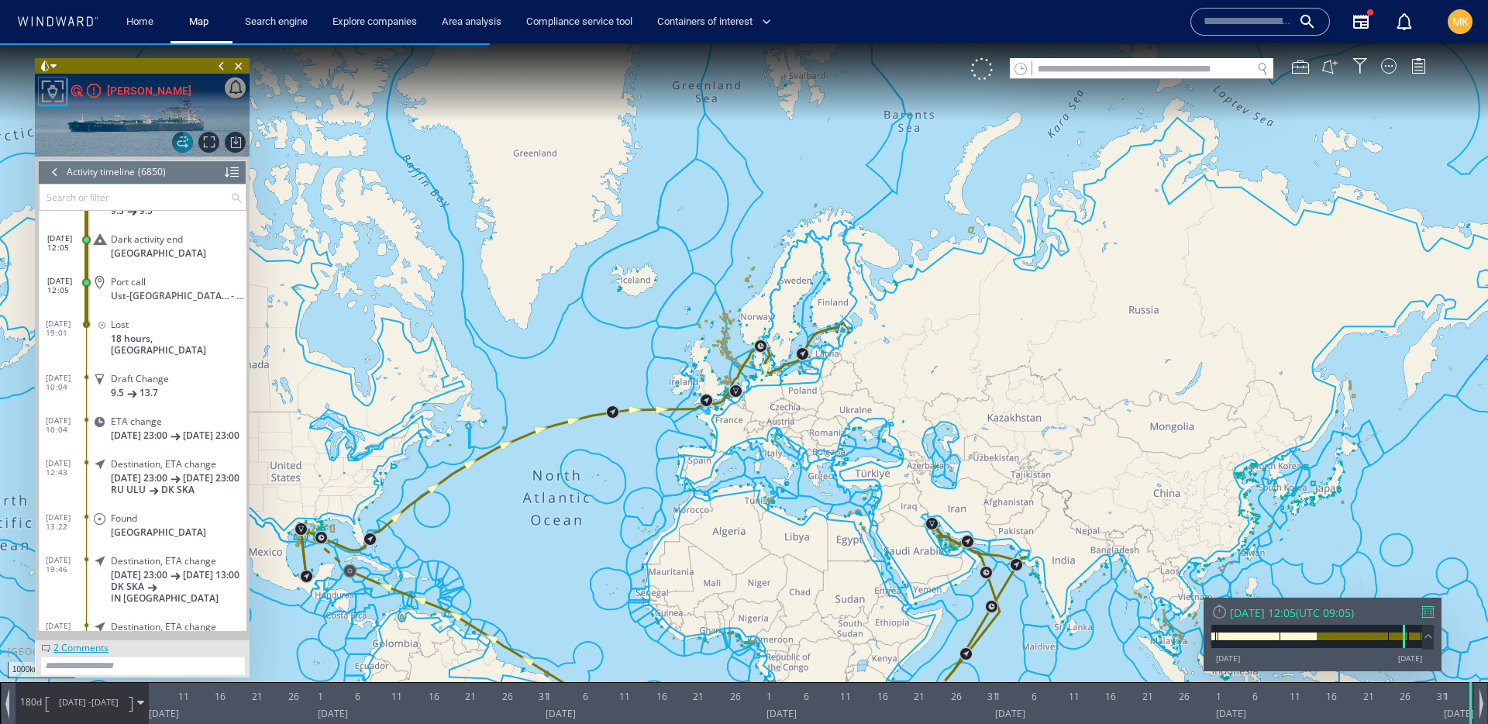
click at [962, 405] on canvas "Map" at bounding box center [744, 375] width 1488 height 665
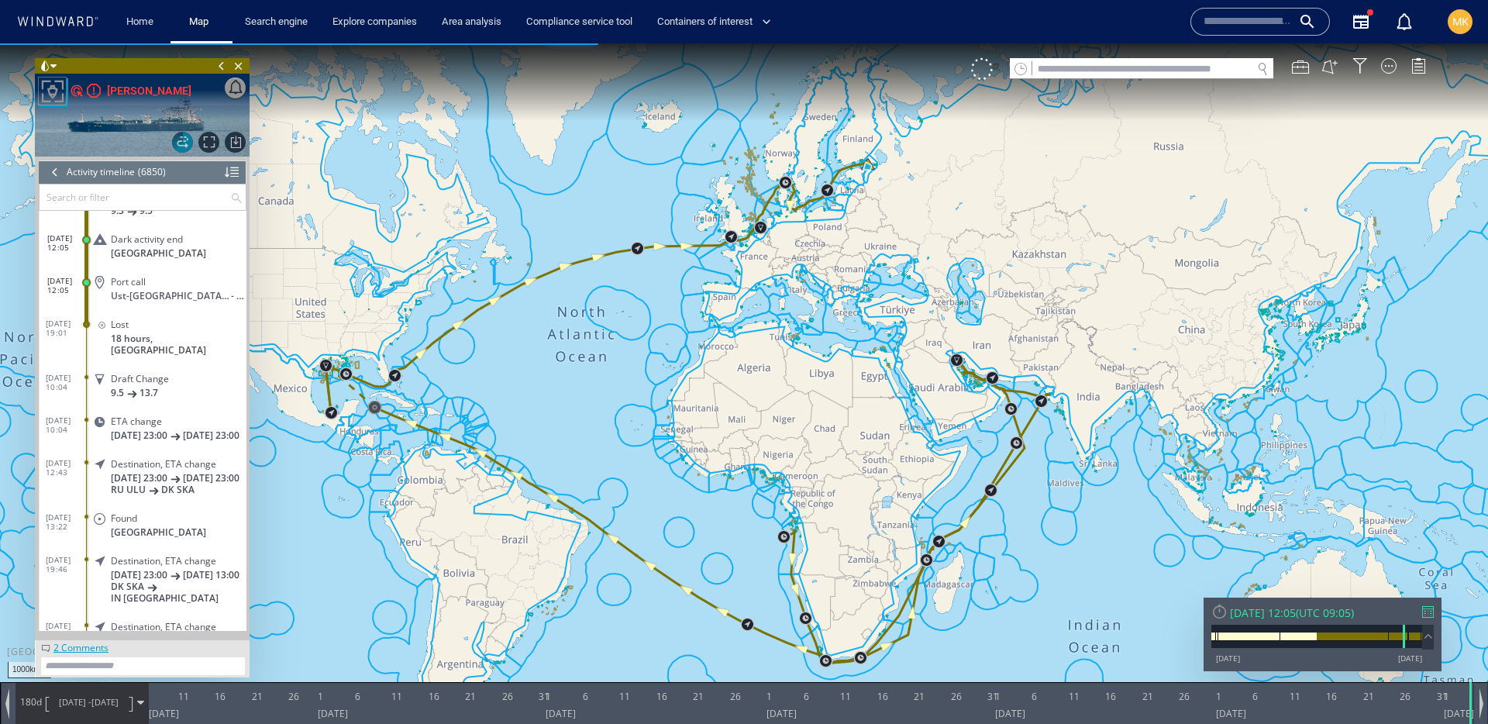
drag, startPoint x: 777, startPoint y: 379, endPoint x: 810, endPoint y: 295, distance: 90.8
click at [810, 295] on canvas "Map" at bounding box center [744, 375] width 1488 height 665
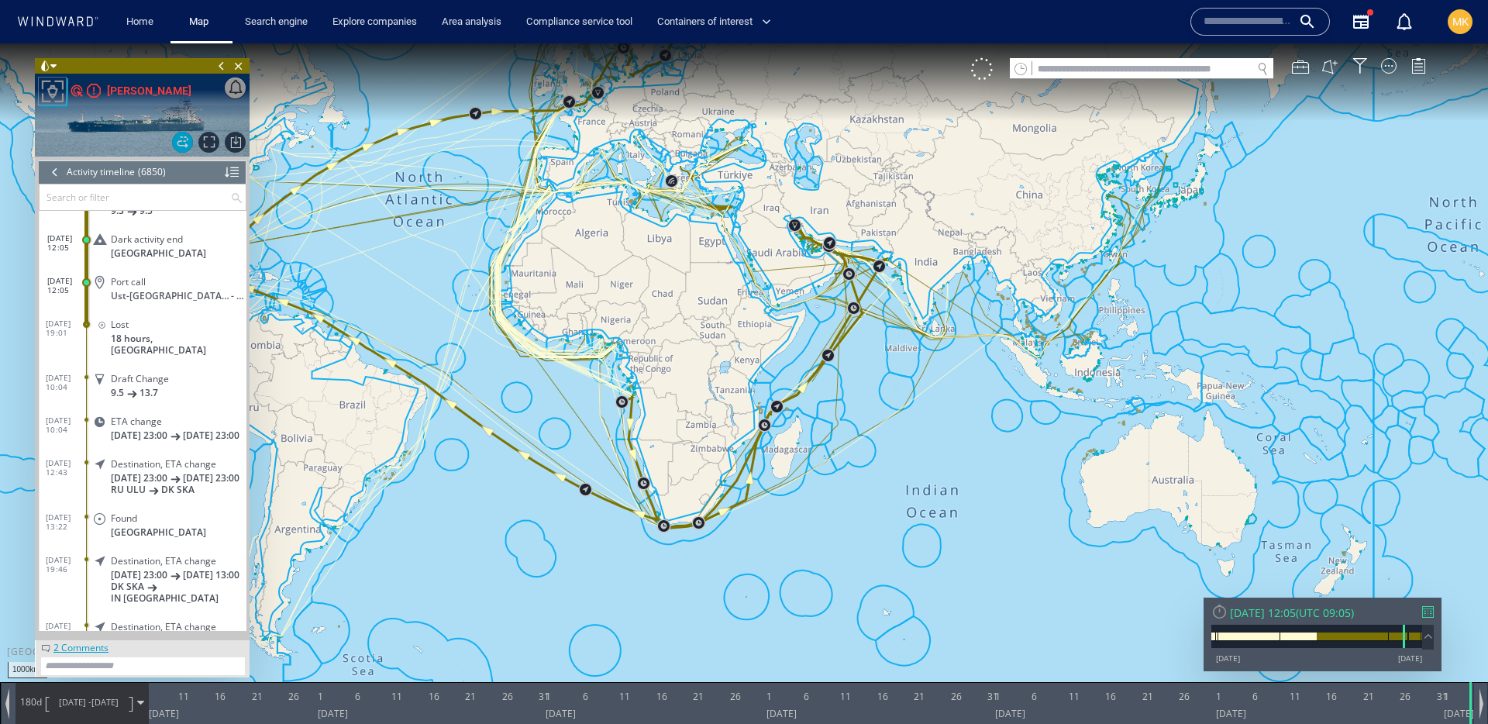
drag, startPoint x: 745, startPoint y: 391, endPoint x: 551, endPoint y: 305, distance: 212.3
click at [551, 305] on canvas "Map" at bounding box center [744, 375] width 1488 height 665
drag, startPoint x: 1128, startPoint y: 195, endPoint x: 835, endPoint y: 239, distance: 296.2
click at [835, 239] on canvas "Map" at bounding box center [744, 375] width 1488 height 665
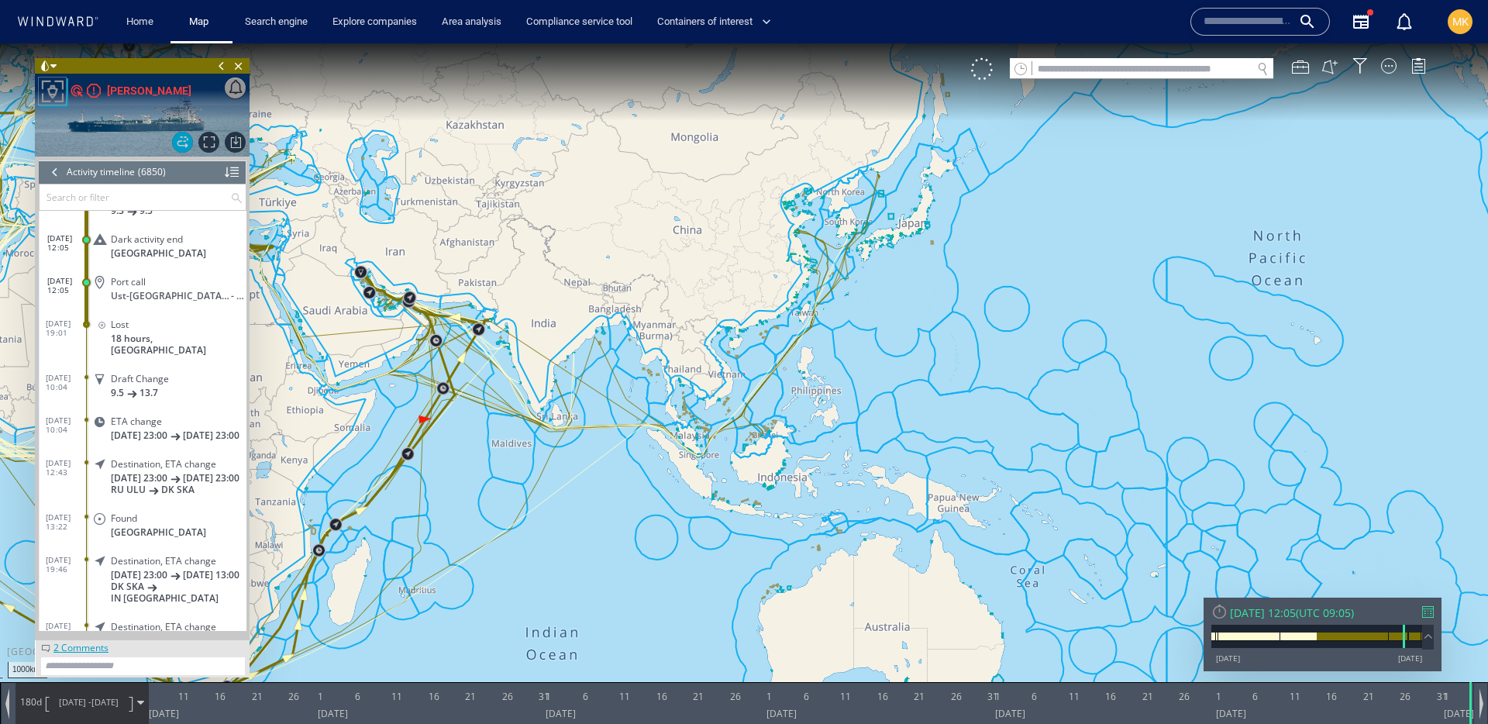
drag, startPoint x: 769, startPoint y: 288, endPoint x: 1151, endPoint y: 260, distance: 383.2
click at [1151, 260] on canvas "Map" at bounding box center [744, 375] width 1488 height 665
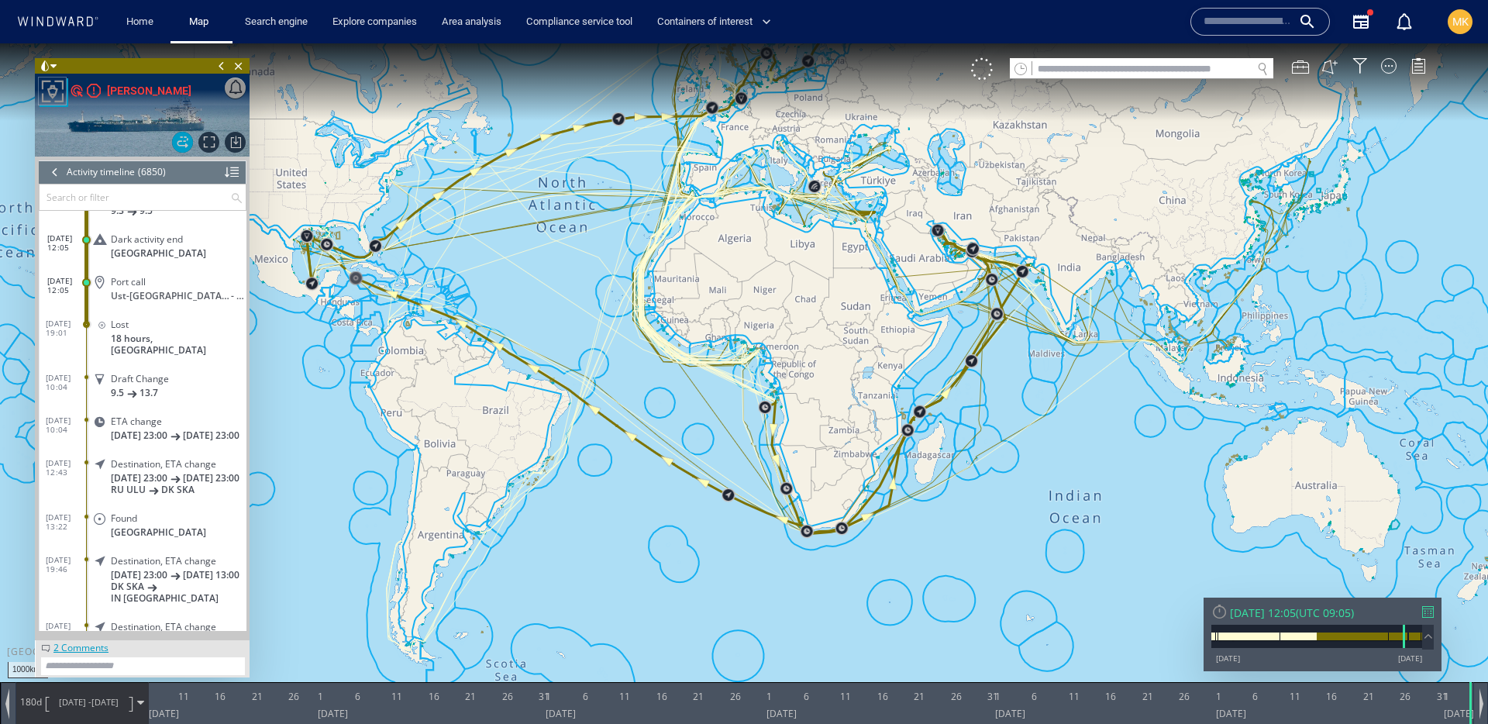
drag, startPoint x: 916, startPoint y: 207, endPoint x: 886, endPoint y: 260, distance: 61.4
click at [886, 260] on canvas "Map" at bounding box center [744, 375] width 1488 height 665
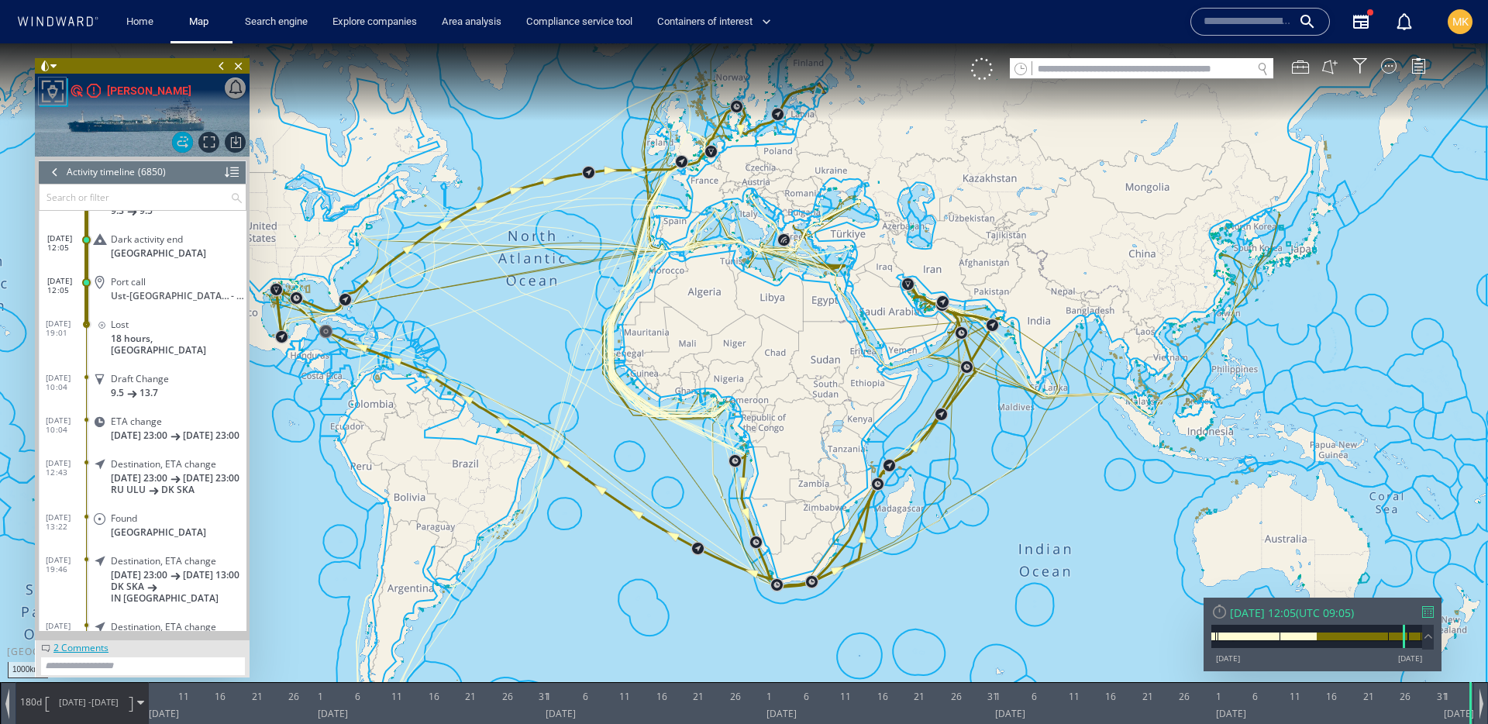
click at [195, 141] on img at bounding box center [142, 115] width 215 height 83
drag, startPoint x: 178, startPoint y: 143, endPoint x: 402, endPoint y: 59, distance: 239.1
click at [178, 143] on span "Hide Historical Path" at bounding box center [182, 142] width 21 height 21
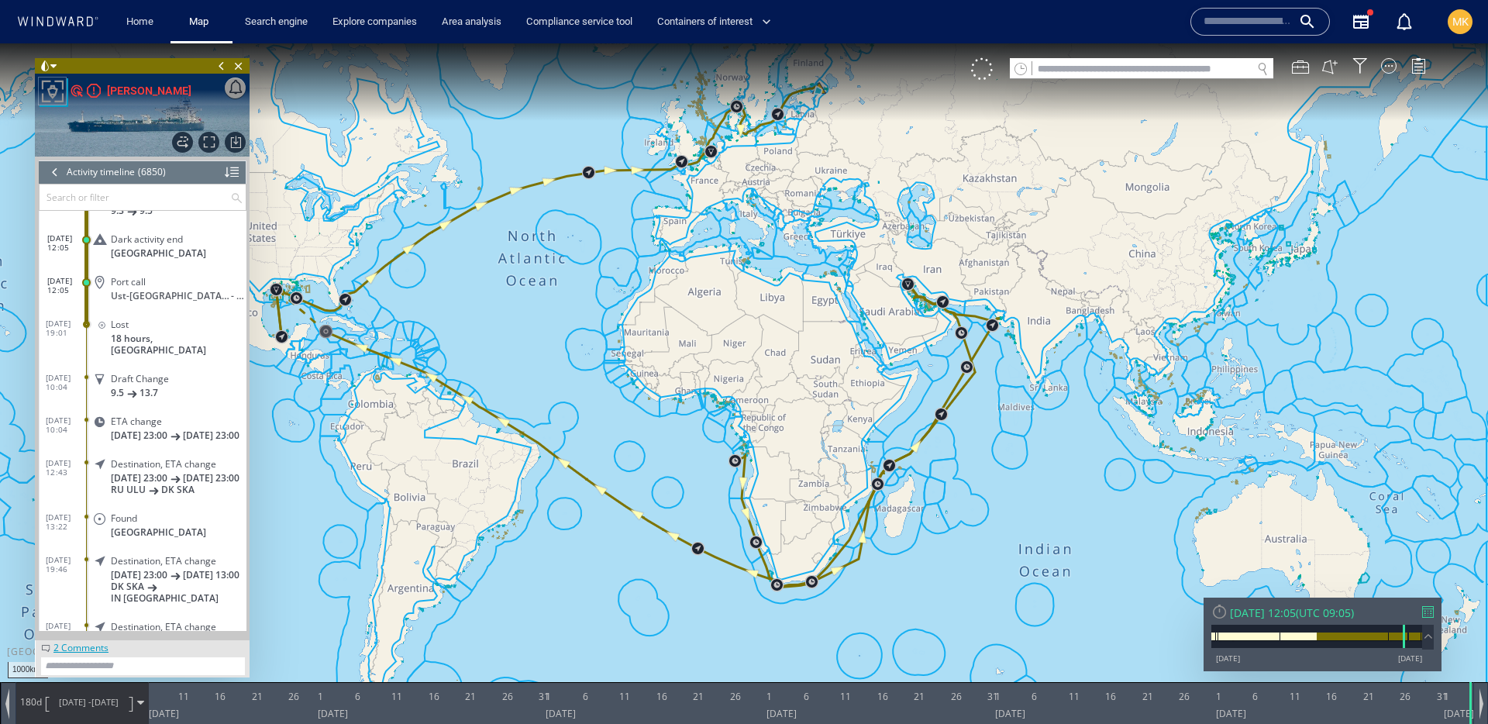
click at [105, 702] on span "04/08/24" at bounding box center [104, 702] width 27 height 12
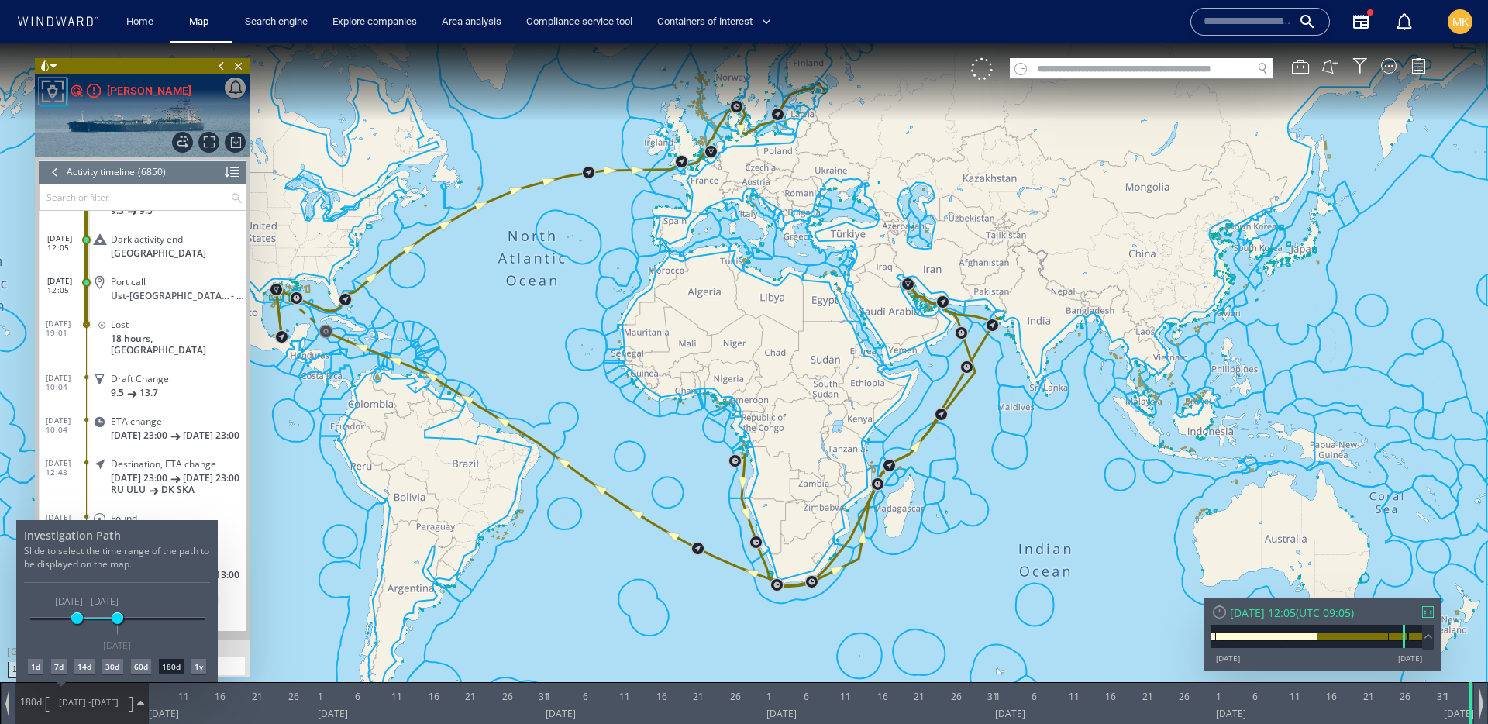
click at [118, 667] on div "30d" at bounding box center [112, 667] width 20 height 16
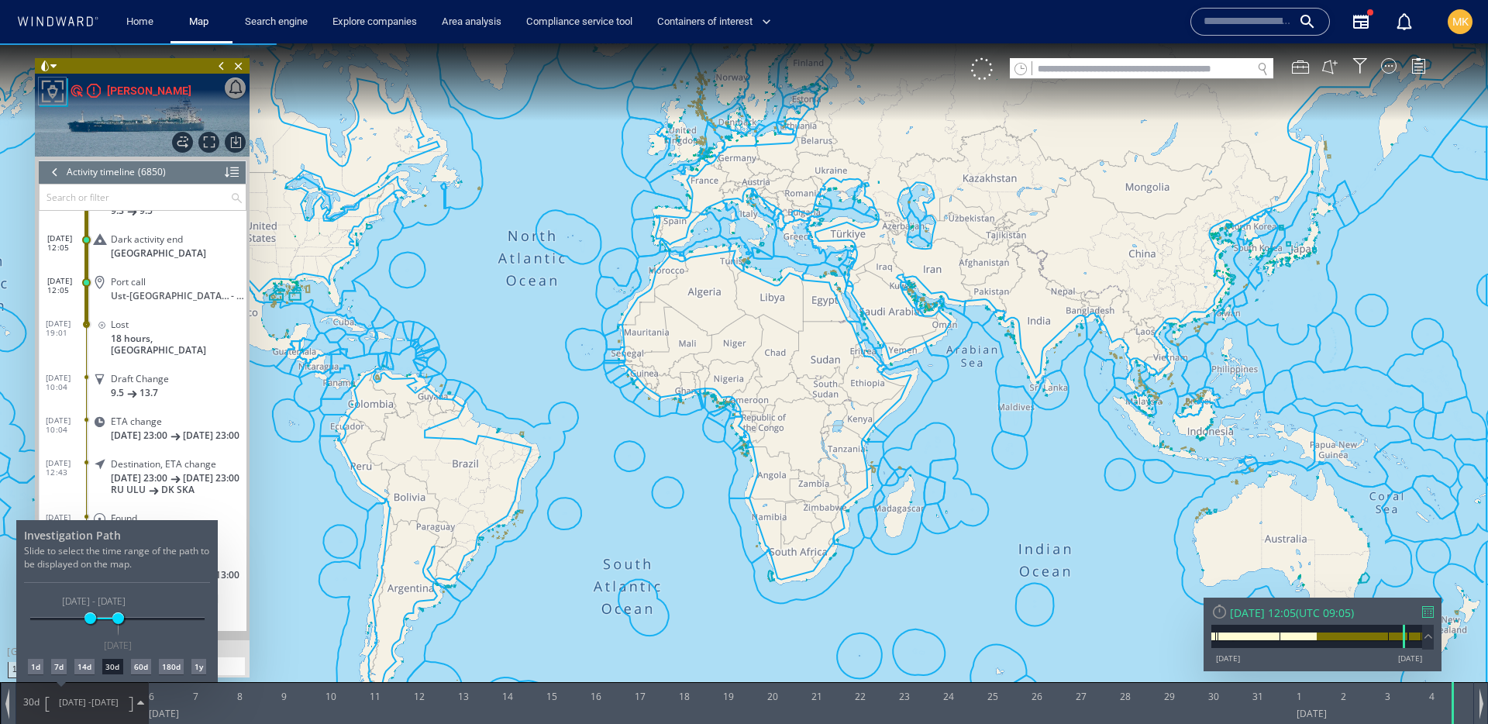
click at [84, 670] on div "14d" at bounding box center [84, 667] width 20 height 16
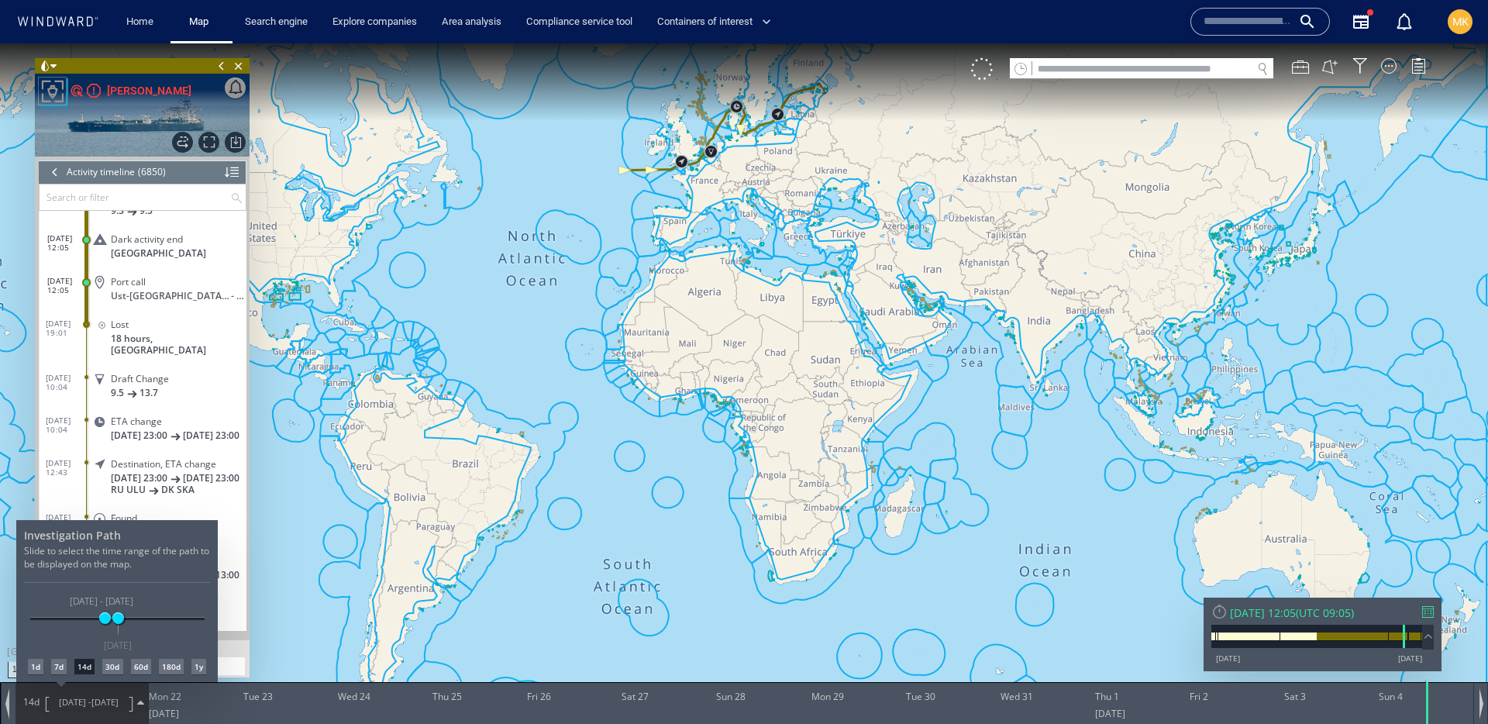
click at [1424, 614] on div at bounding box center [744, 383] width 1488 height 681
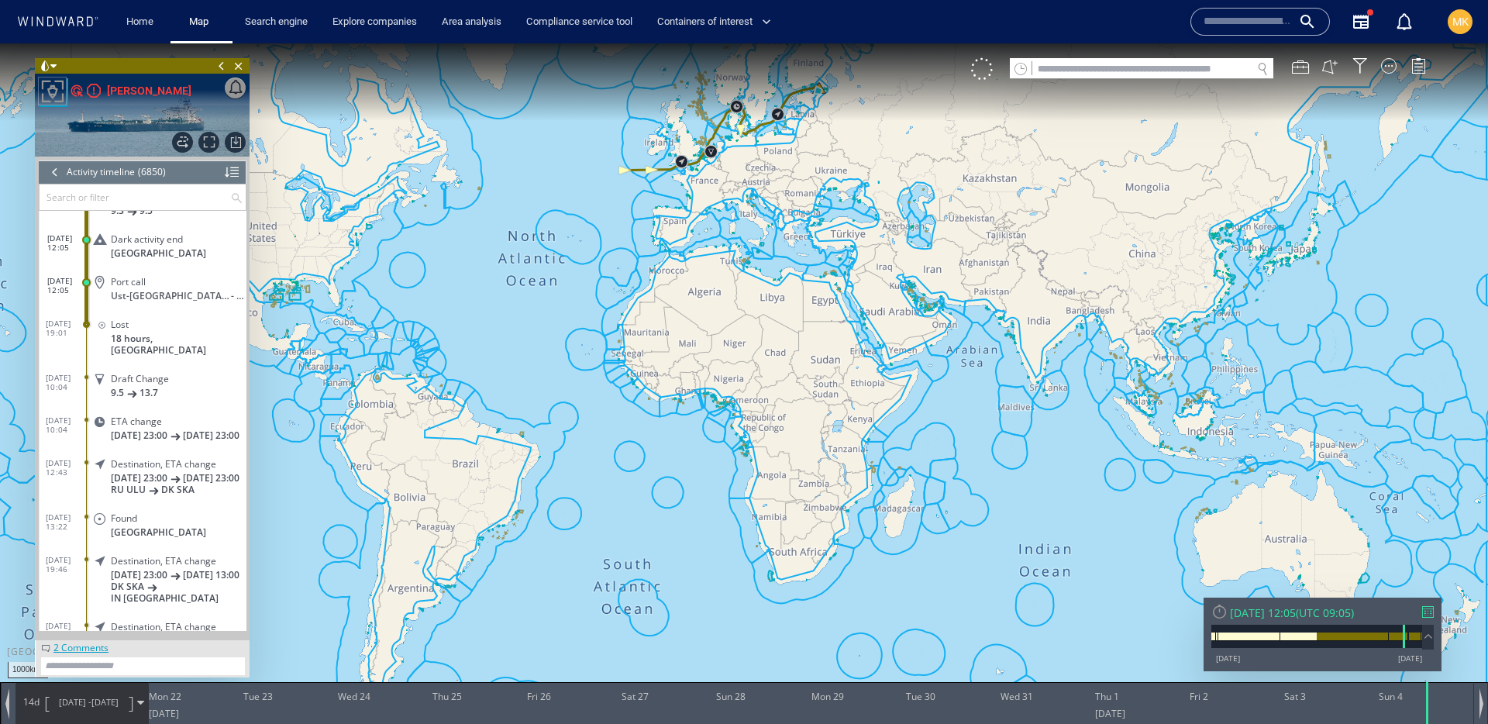
click at [1429, 614] on div at bounding box center [1428, 612] width 12 height 12
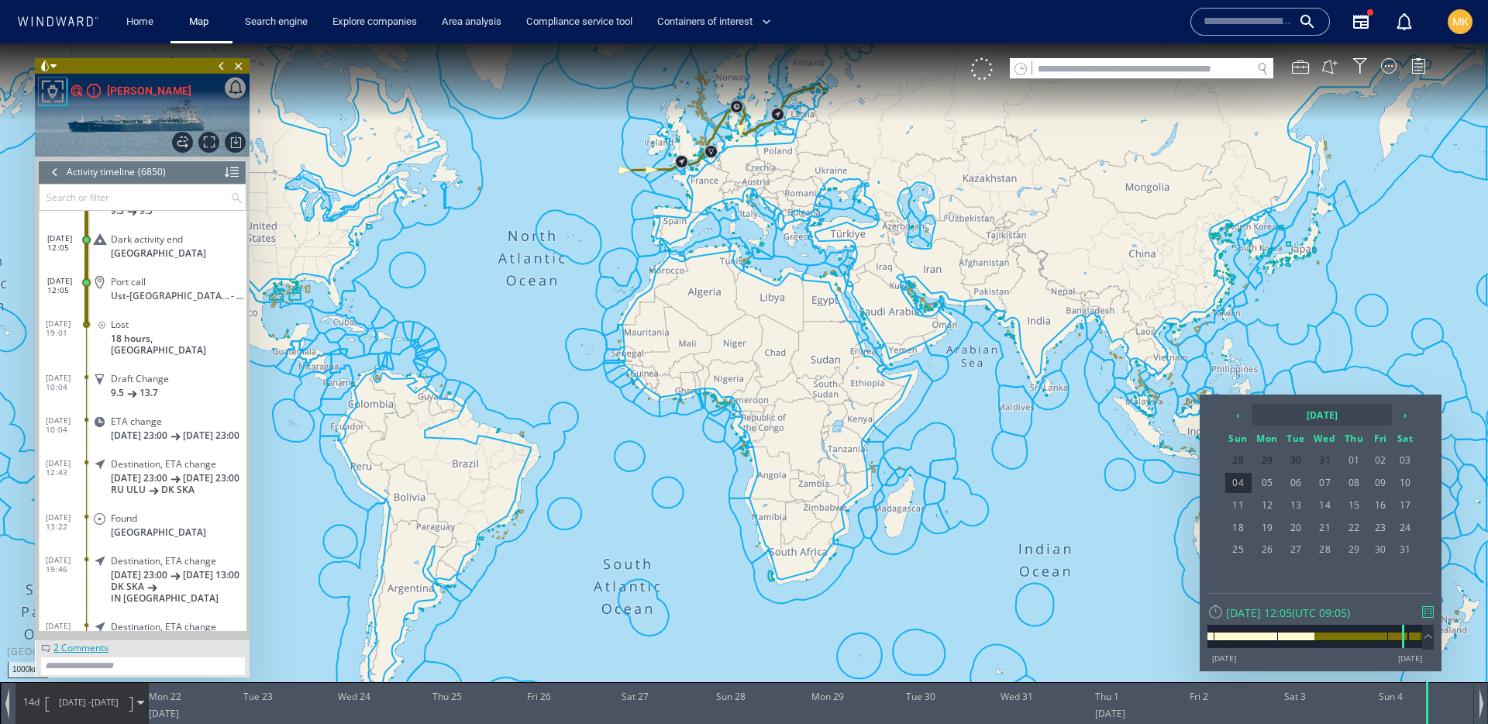
click at [1357, 412] on th "2024 August" at bounding box center [1323, 415] width 140 height 22
click at [1394, 417] on th "›" at bounding box center [1386, 415] width 23 height 22
click at [1335, 507] on span "Jul" at bounding box center [1333, 498] width 37 height 42
click at [1354, 553] on span "31" at bounding box center [1354, 549] width 26 height 20
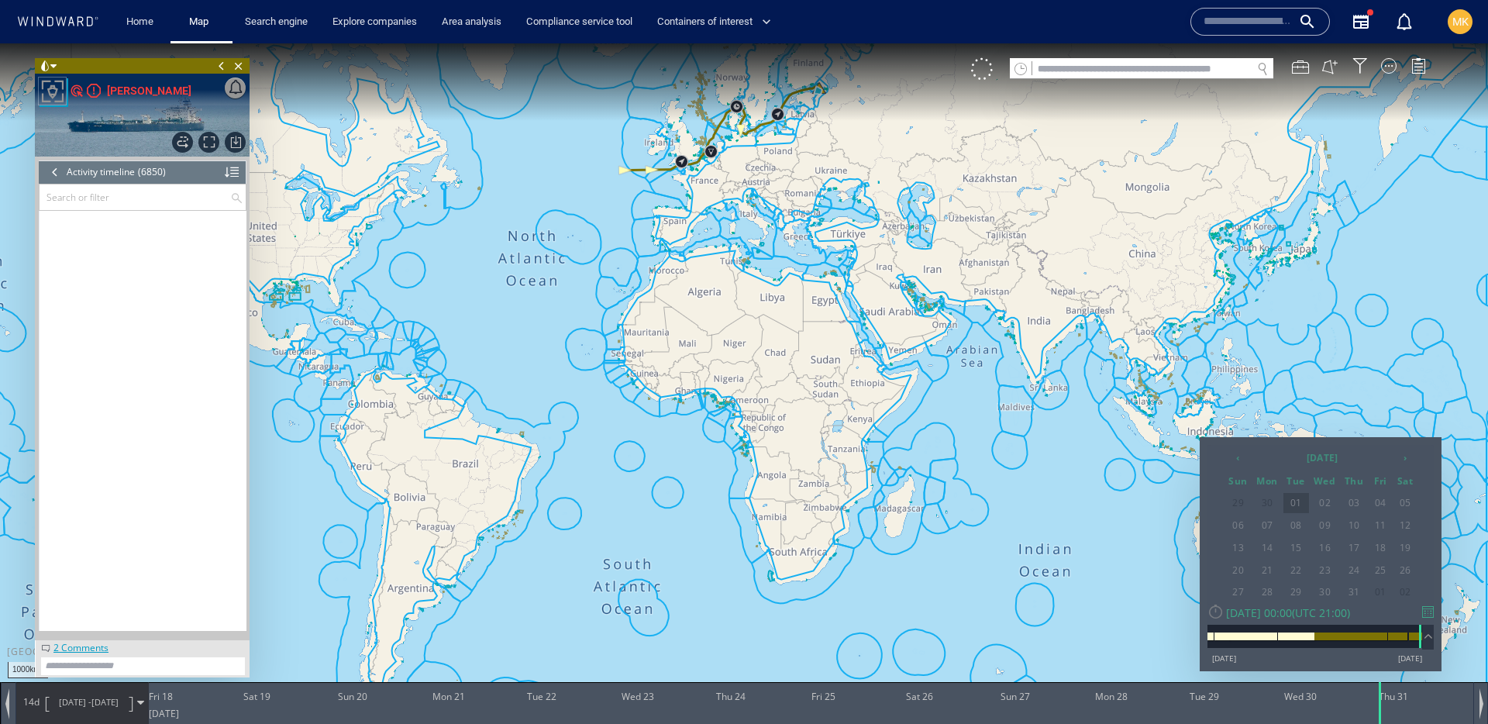
scroll to position [290197, 0]
